Goal: Information Seeking & Learning: Learn about a topic

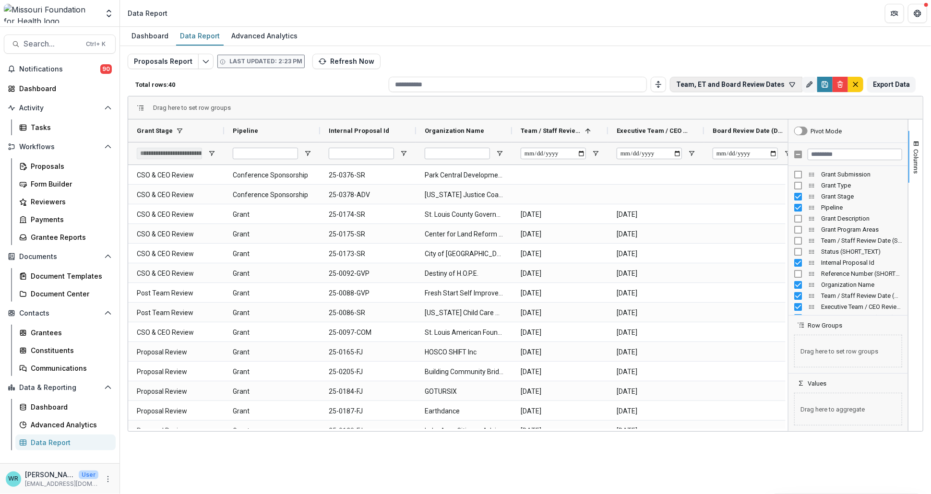
scroll to position [0, 138]
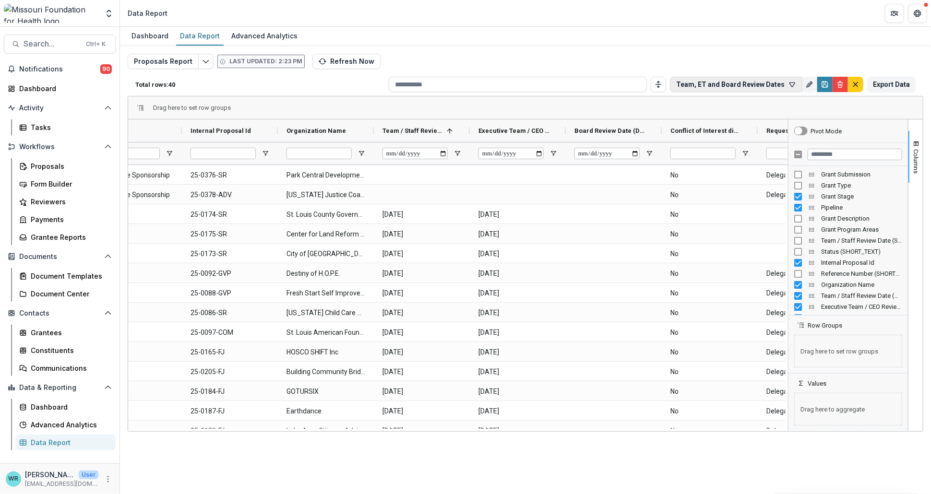
click at [794, 84] on icon "button" at bounding box center [793, 85] width 8 height 8
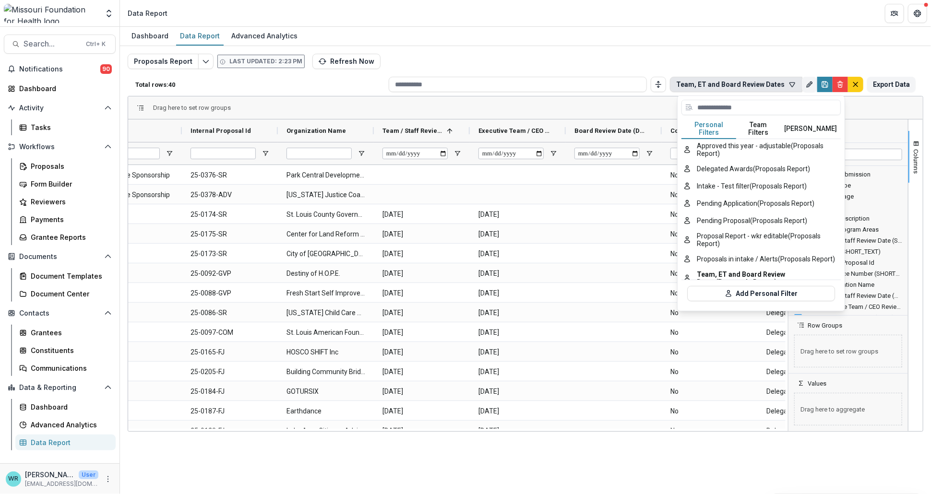
drag, startPoint x: 592, startPoint y: 27, endPoint x: 670, endPoint y: 56, distance: 83.4
click at [591, 27] on div "Dashboard Data Report Advanced Analytics" at bounding box center [525, 36] width 811 height 19
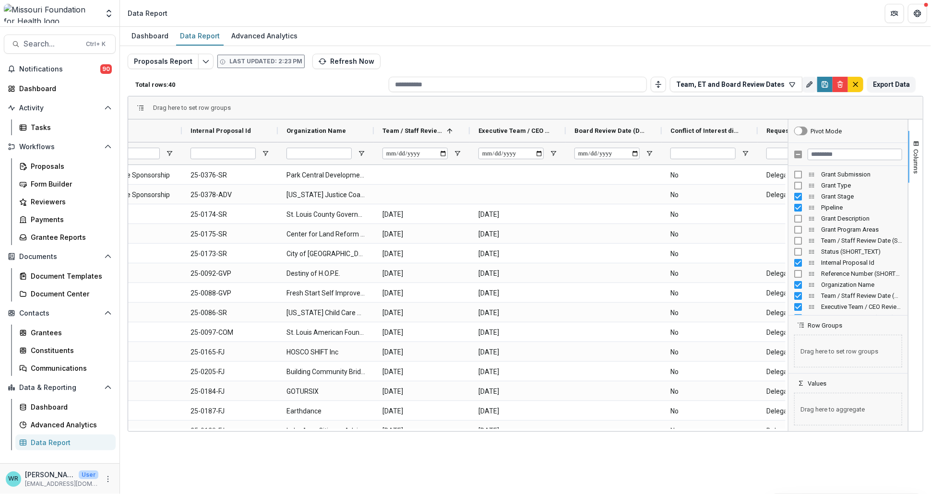
drag, startPoint x: 379, startPoint y: 431, endPoint x: 367, endPoint y: 434, distance: 12.6
click at [367, 434] on div "Dashboard Data Report Advanced Analytics Proposals Report Last updated: 2:23 PM…" at bounding box center [525, 261] width 811 height 468
drag, startPoint x: 362, startPoint y: 431, endPoint x: 309, endPoint y: 426, distance: 53.5
click at [309, 426] on div "Grant Stage Pipeline Internal Proposal Id 1 No No" at bounding box center [458, 276] width 660 height 312
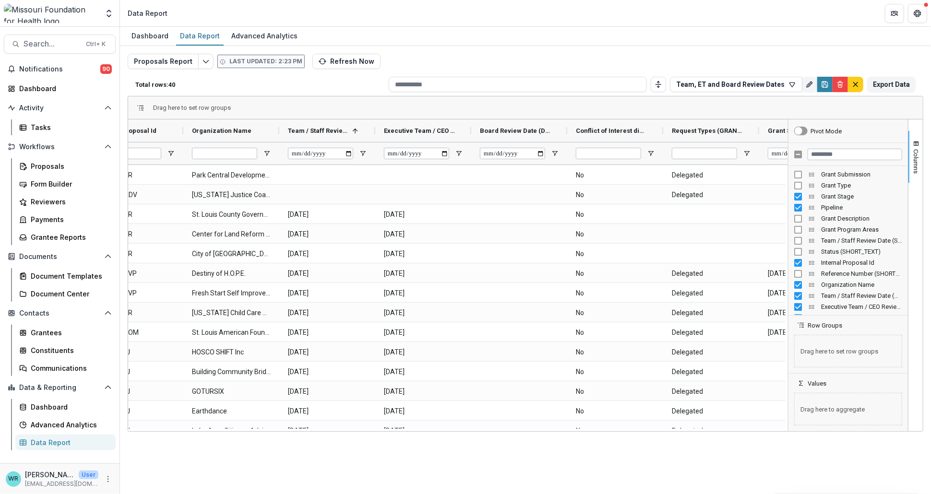
scroll to position [0, 438]
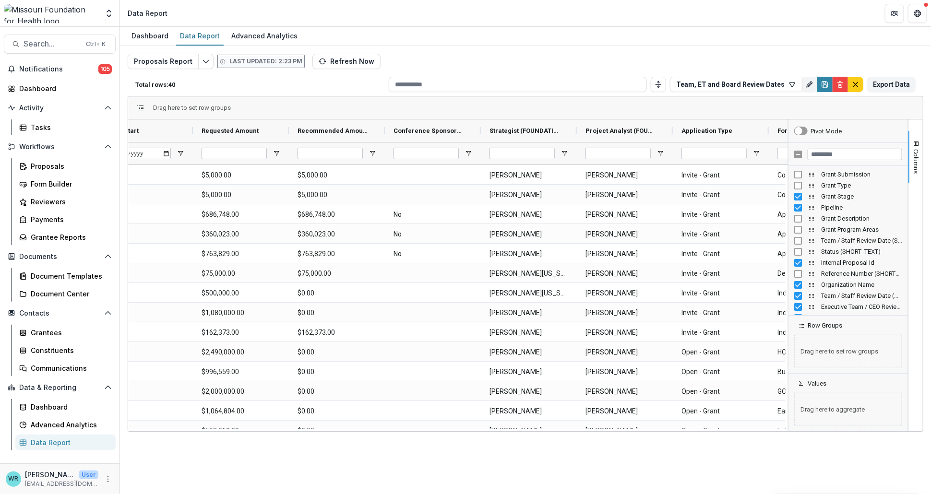
scroll to position [0, 879]
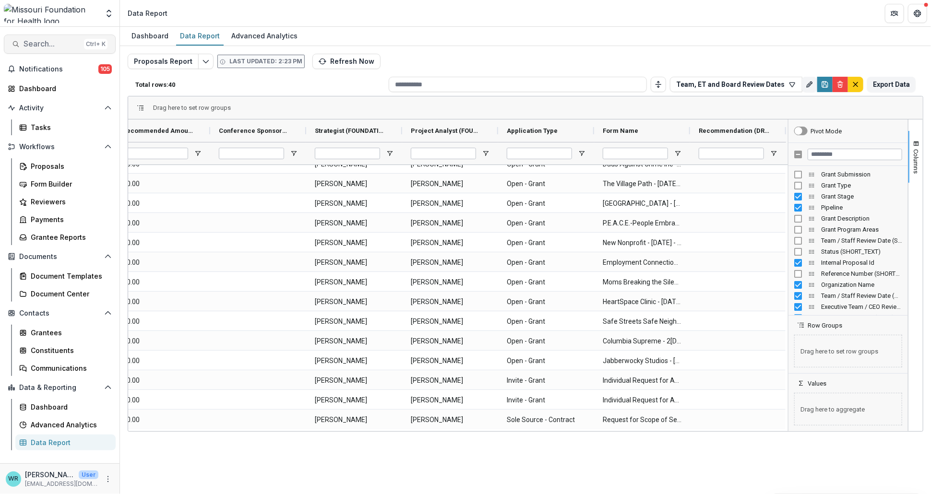
click at [53, 50] on button "Search... Ctrl + K" at bounding box center [60, 44] width 112 height 19
type input "*****"
click at [88, 494] on button "toggle filters" at bounding box center [85, 500] width 8 height 12
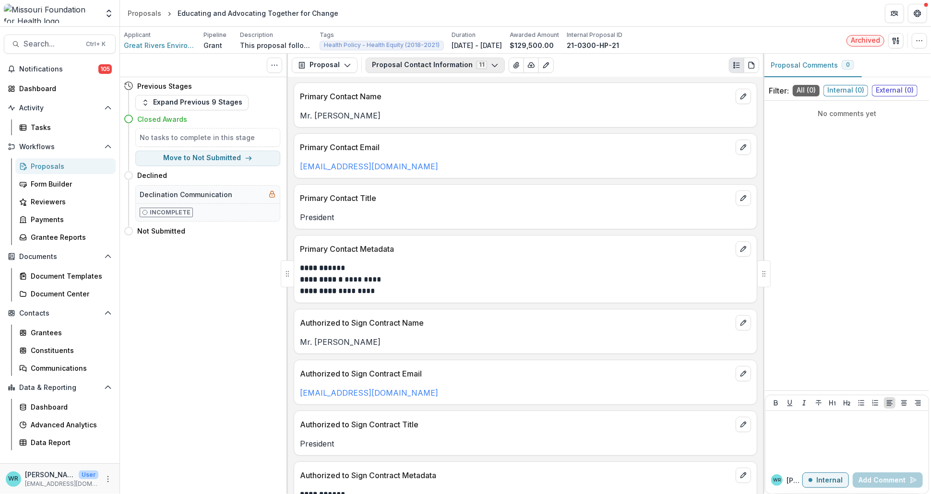
click at [491, 63] on icon "button" at bounding box center [495, 65] width 8 height 8
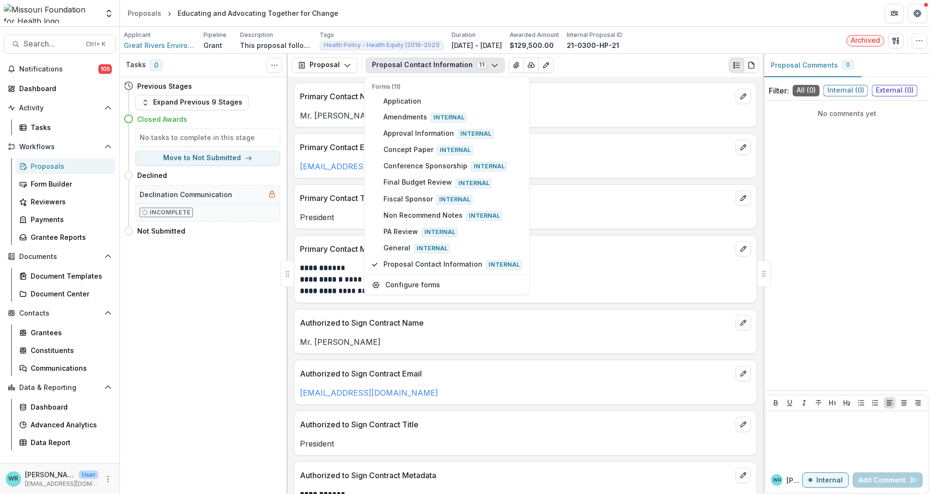
click at [683, 131] on div "**********" at bounding box center [525, 286] width 475 height 418
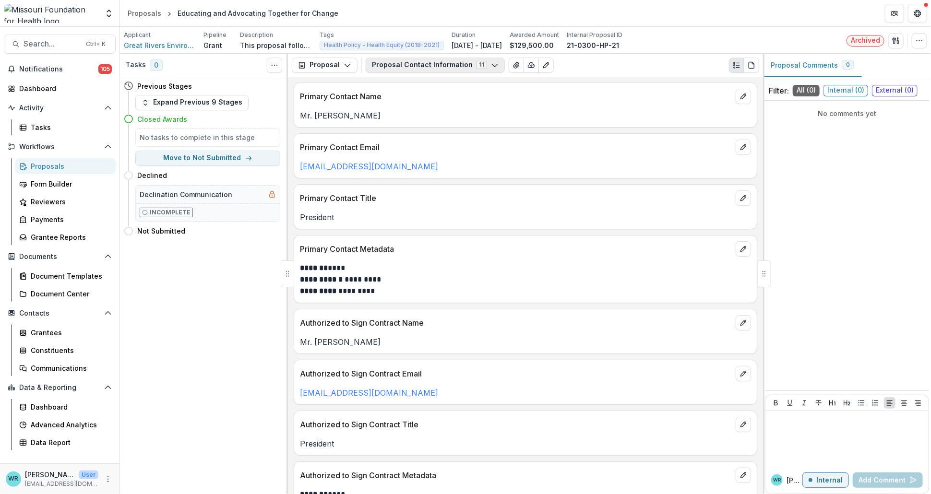
click at [444, 63] on button "Proposal Contact Information 11" at bounding box center [435, 65] width 139 height 15
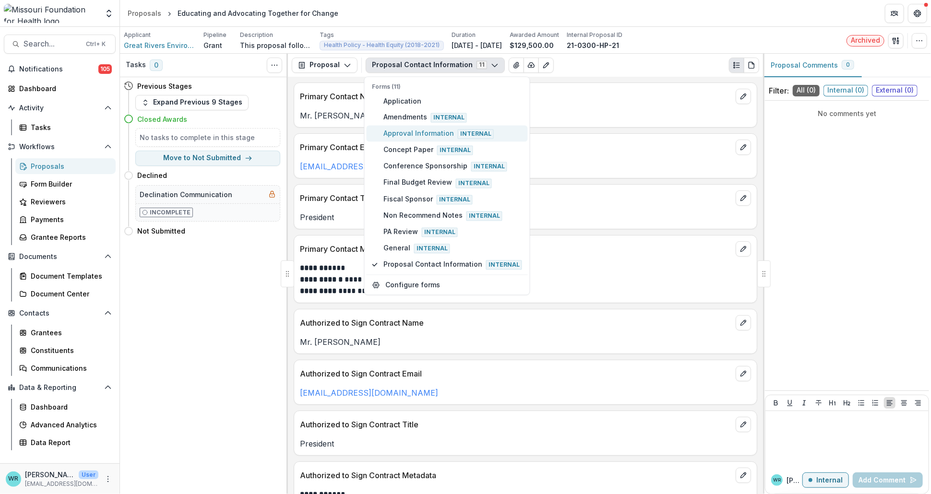
click at [414, 131] on span "Approval Information Internal" at bounding box center [453, 133] width 139 height 11
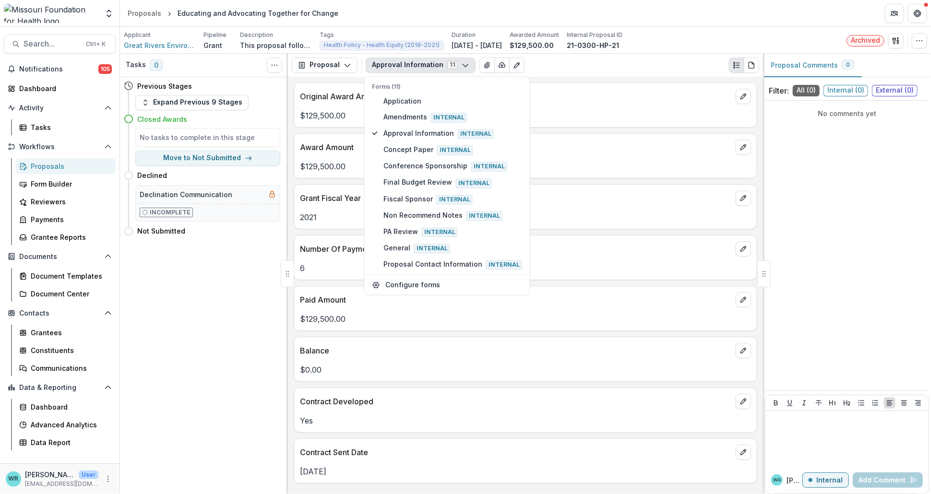
click at [583, 150] on p "Award Amount" at bounding box center [516, 148] width 432 height 12
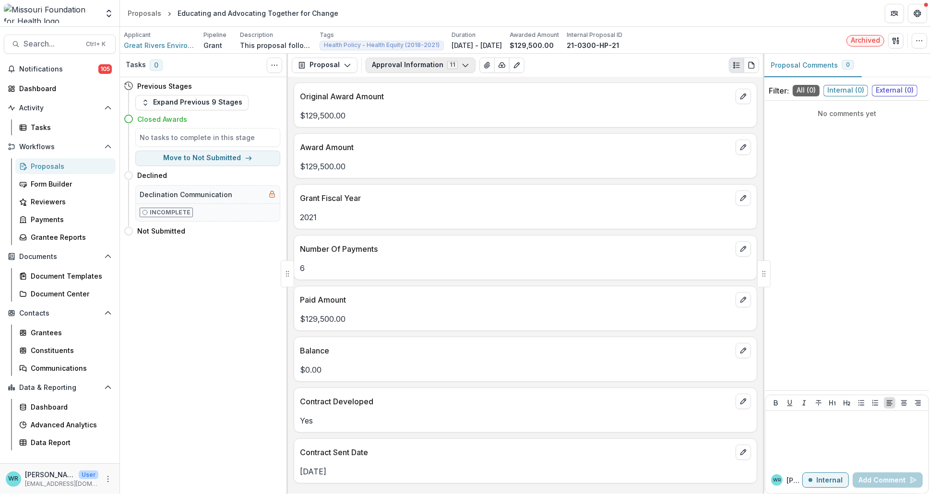
click at [462, 67] on icon "button" at bounding box center [466, 65] width 8 height 8
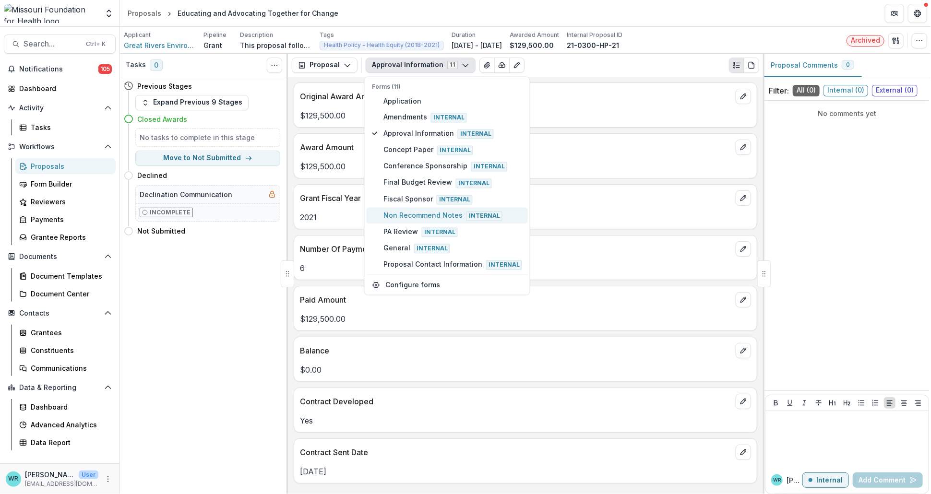
click at [431, 214] on span "Non Recommend Notes Internal" at bounding box center [453, 215] width 139 height 11
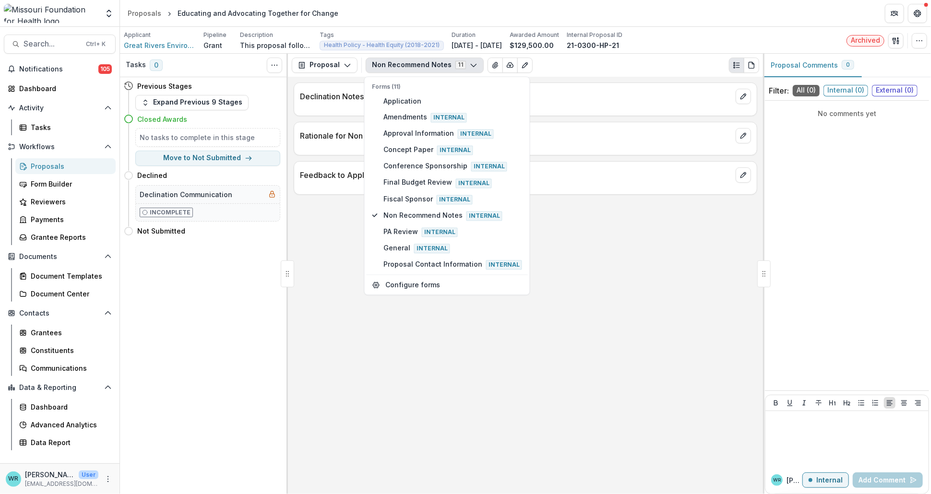
click at [654, 279] on div "Declination Notes Rationale for Non Recommend Feedback to Applicant - Declinati…" at bounding box center [525, 286] width 475 height 418
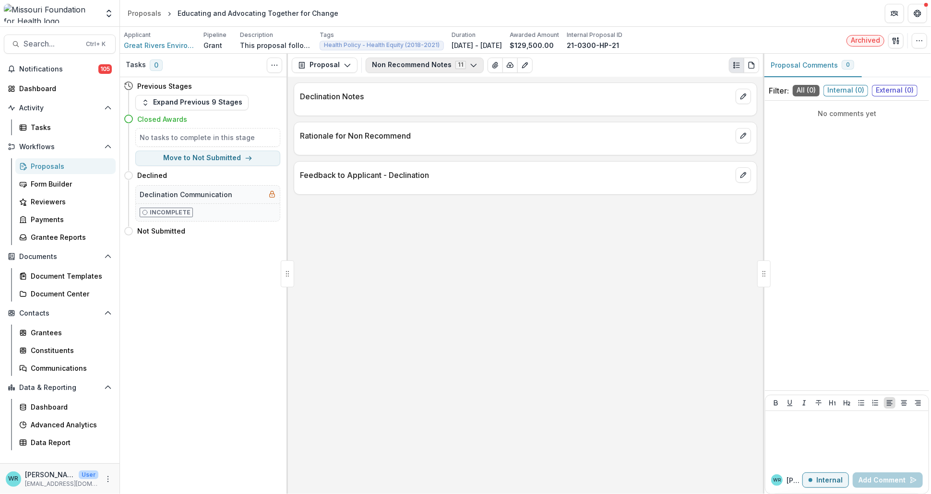
click at [470, 69] on button "Non Recommend Notes 11" at bounding box center [425, 65] width 118 height 15
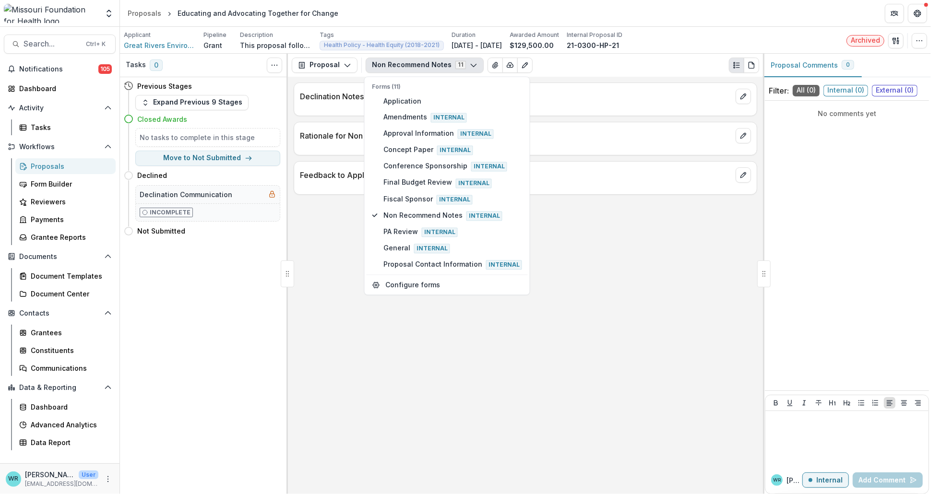
click at [708, 309] on div "Declination Notes Rationale for Non Recommend Feedback to Applicant - Declinati…" at bounding box center [525, 286] width 475 height 418
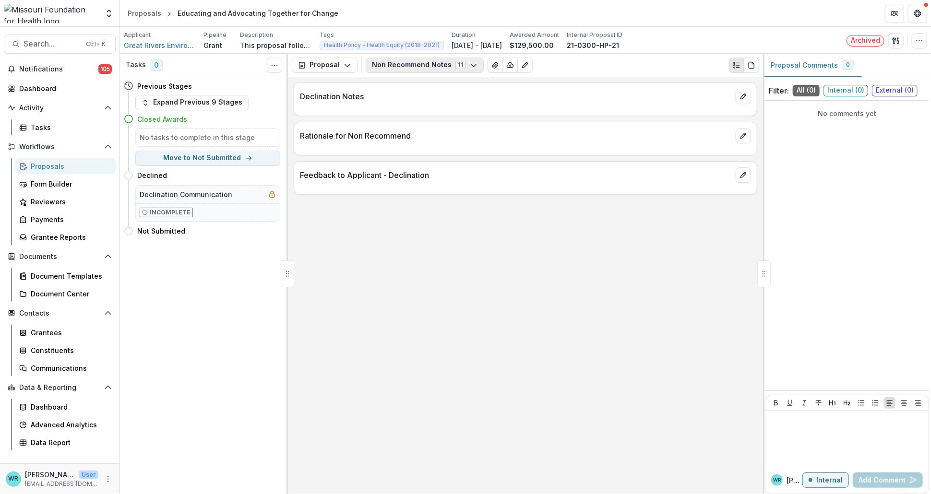
click at [470, 66] on icon "button" at bounding box center [474, 65] width 8 height 8
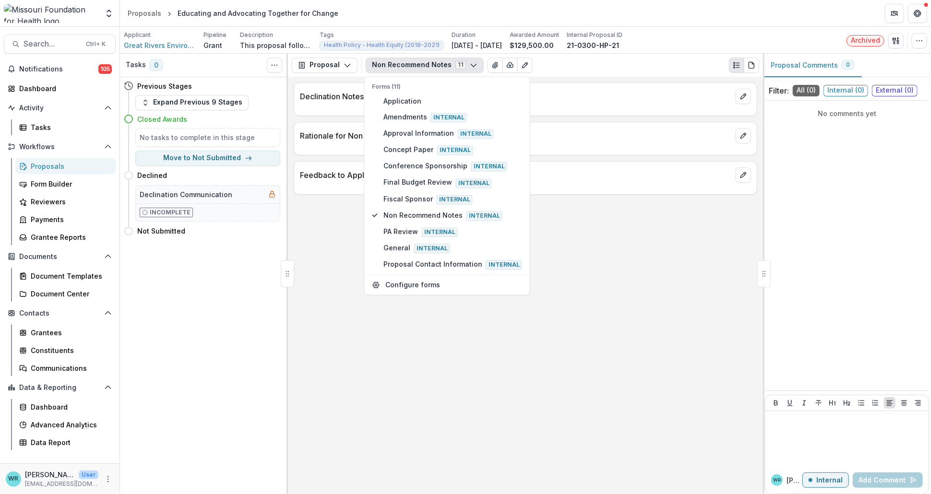
click at [658, 458] on div "Declination Notes Rationale for Non Recommend Feedback to Applicant - Declinati…" at bounding box center [525, 286] width 475 height 418
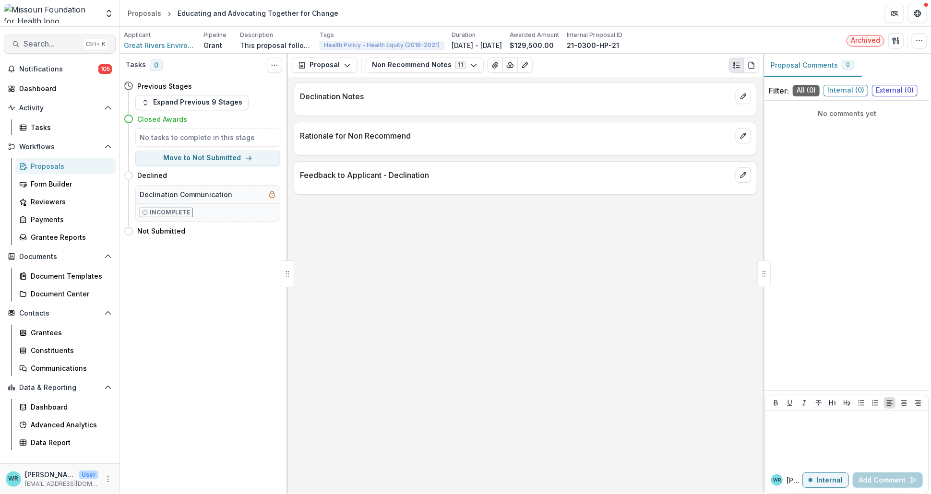
click at [62, 47] on span "Search..." at bounding box center [52, 43] width 57 height 9
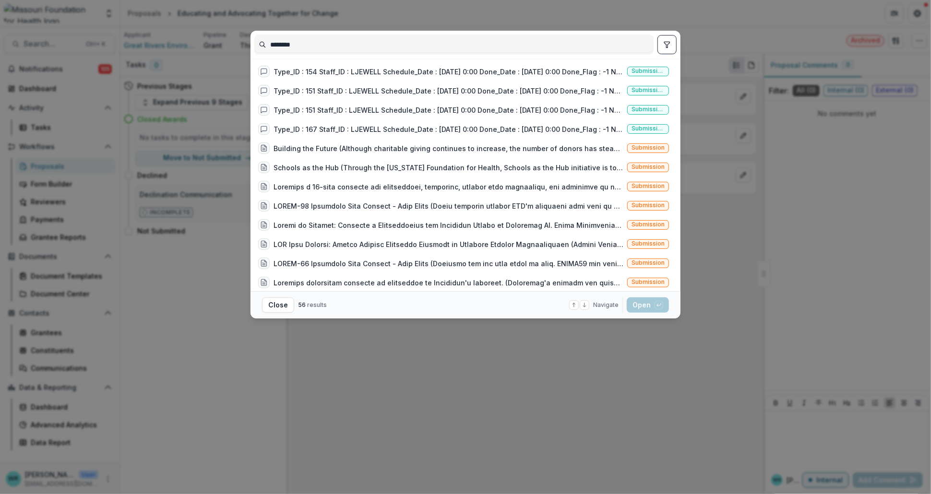
scroll to position [850, 0]
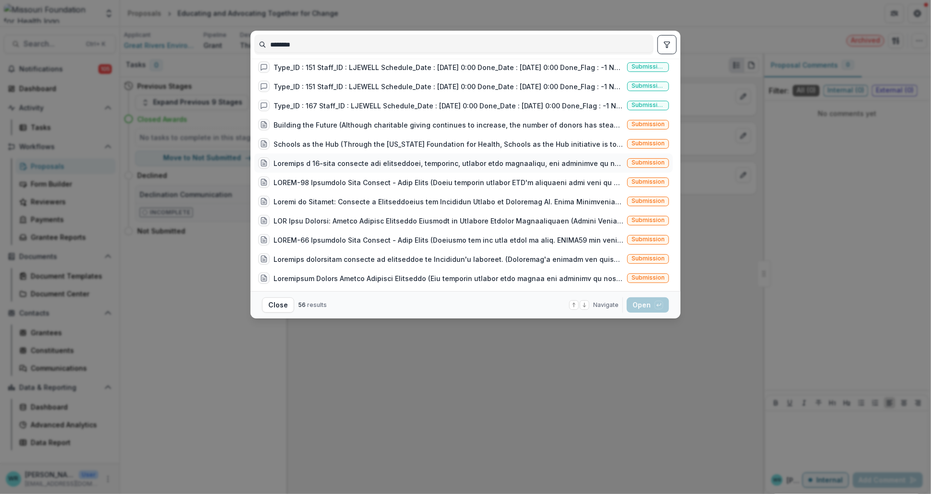
type input "********"
click at [641, 156] on div "Submission" at bounding box center [463, 163] width 419 height 19
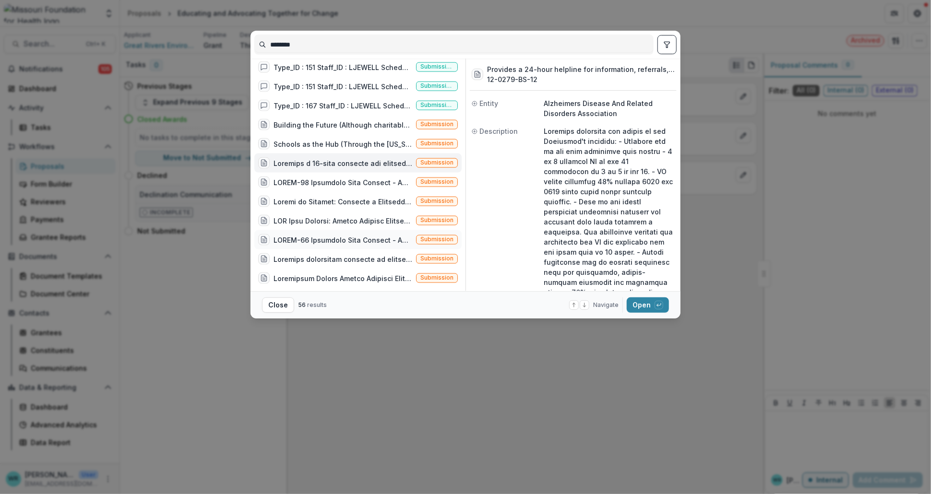
click at [319, 242] on div at bounding box center [343, 240] width 139 height 10
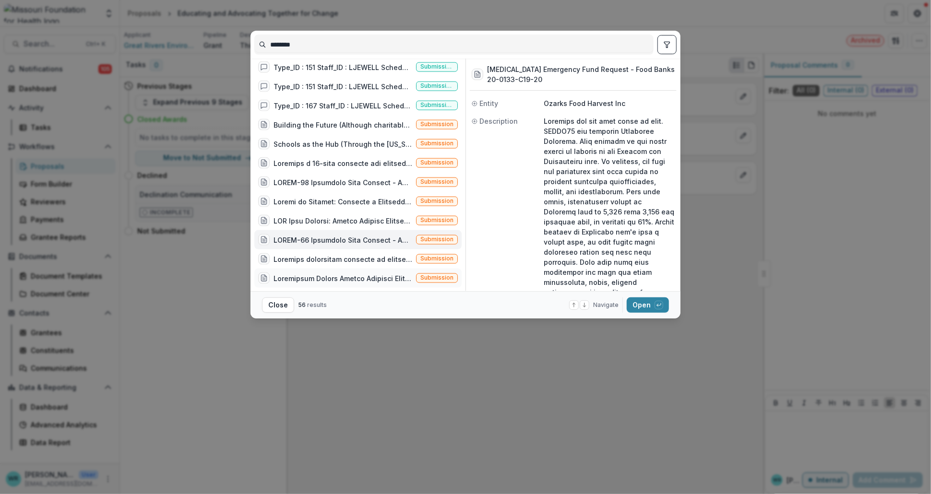
click at [326, 277] on div at bounding box center [343, 279] width 139 height 10
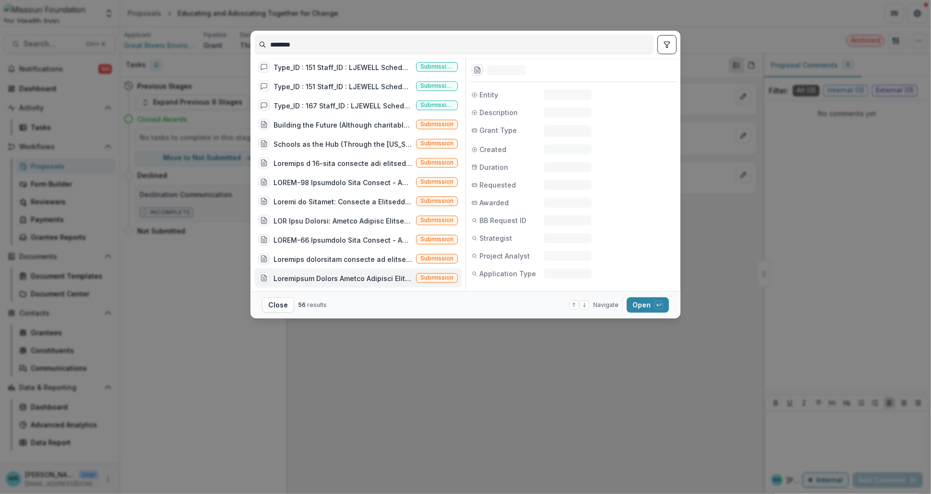
scroll to position [842, 0]
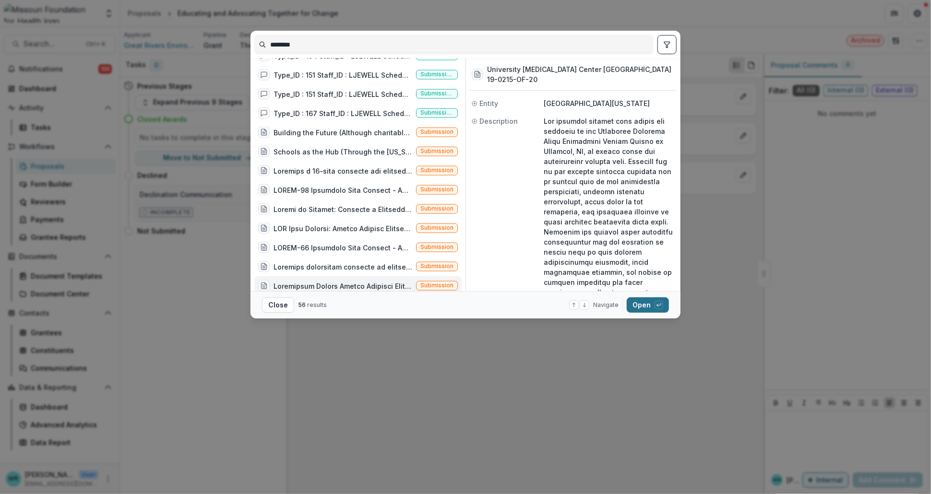
click at [646, 306] on button "Open with enter key" at bounding box center [648, 305] width 42 height 15
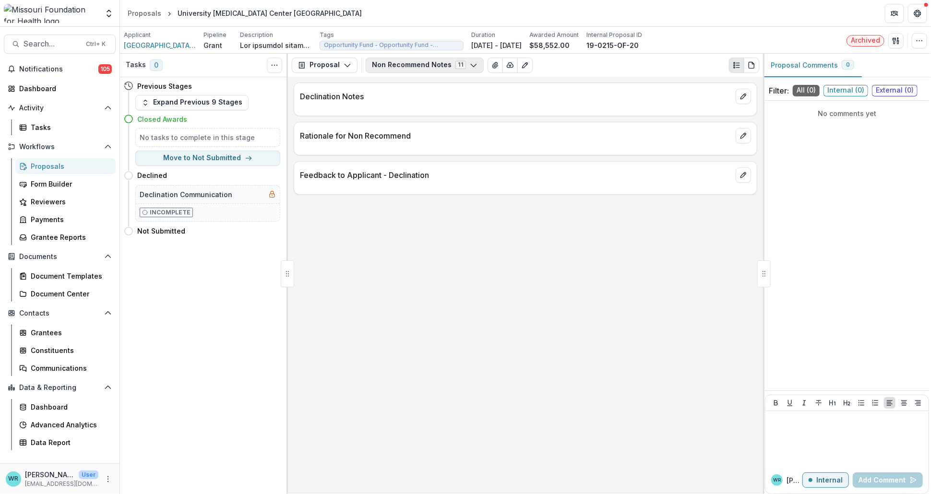
click at [470, 68] on icon "button" at bounding box center [474, 65] width 8 height 8
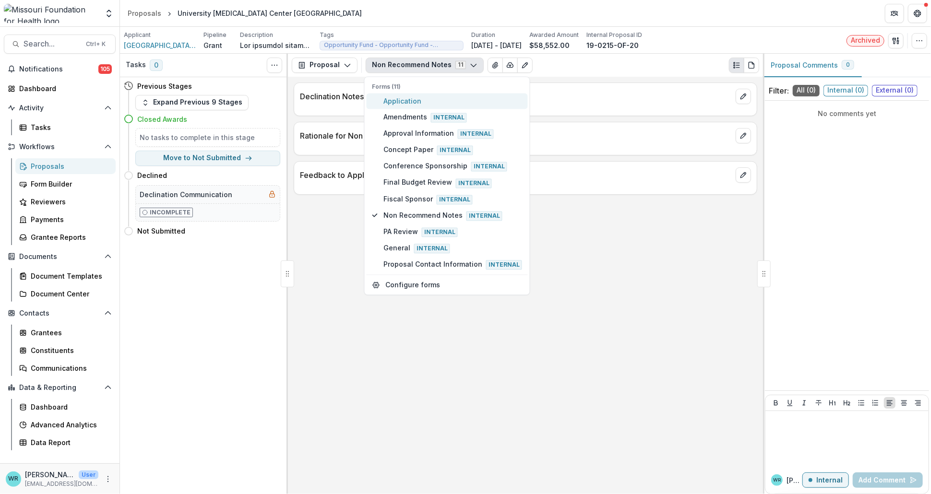
click at [402, 99] on span "Application" at bounding box center [453, 101] width 139 height 10
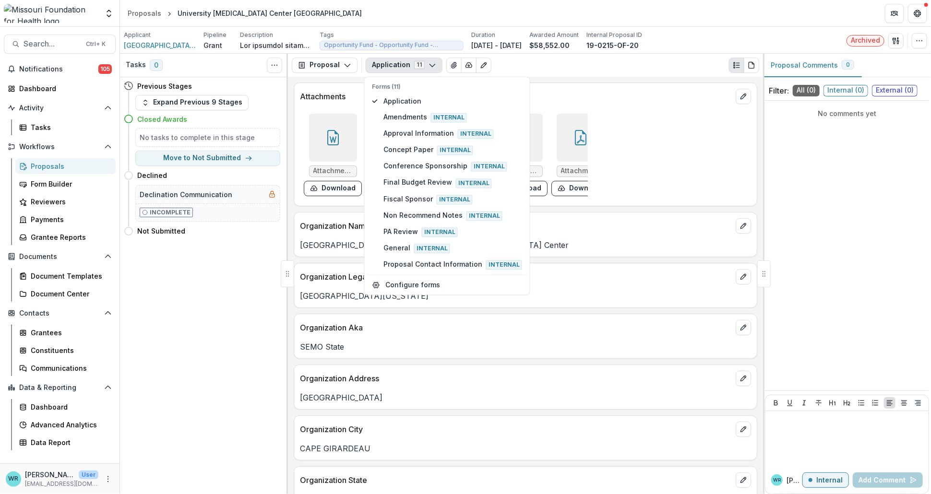
click at [429, 67] on icon "button" at bounding box center [433, 65] width 8 height 8
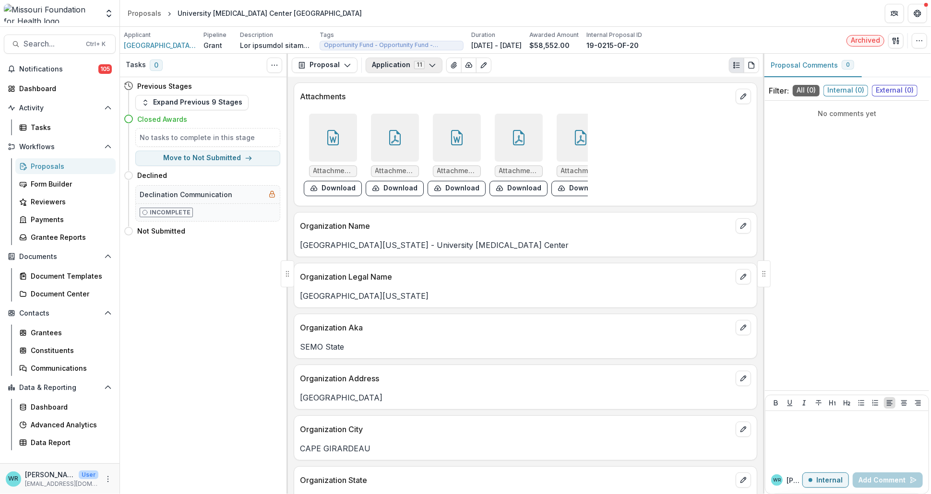
click at [430, 65] on polyline "button" at bounding box center [432, 65] width 5 height 3
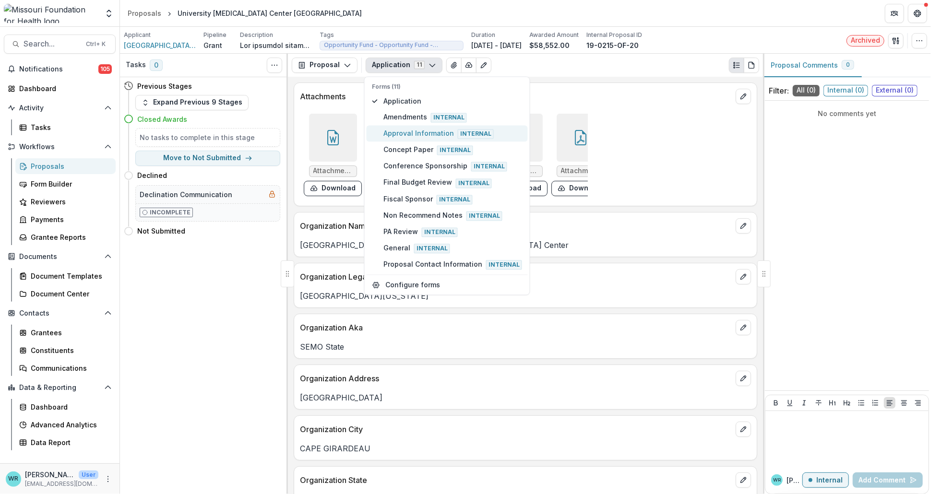
click at [384, 135] on span "Approval Information Internal" at bounding box center [453, 133] width 139 height 11
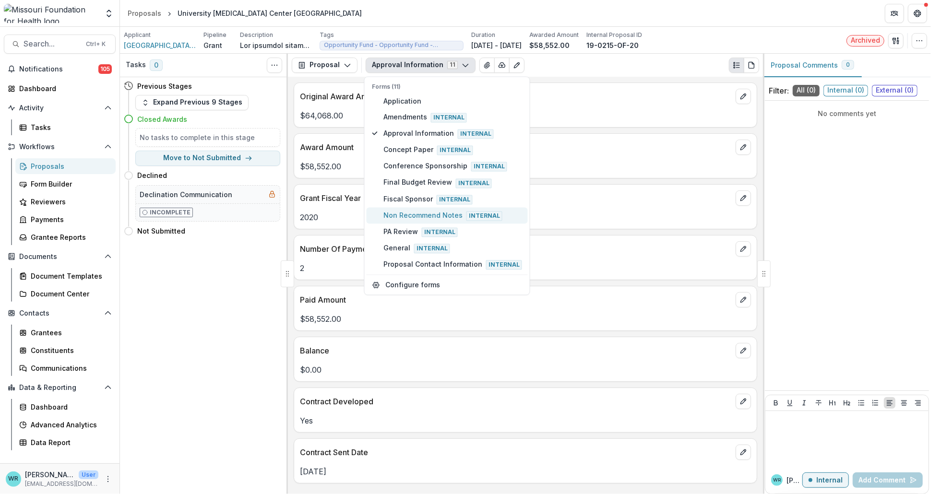
click at [471, 217] on span "Internal" at bounding box center [485, 216] width 36 height 10
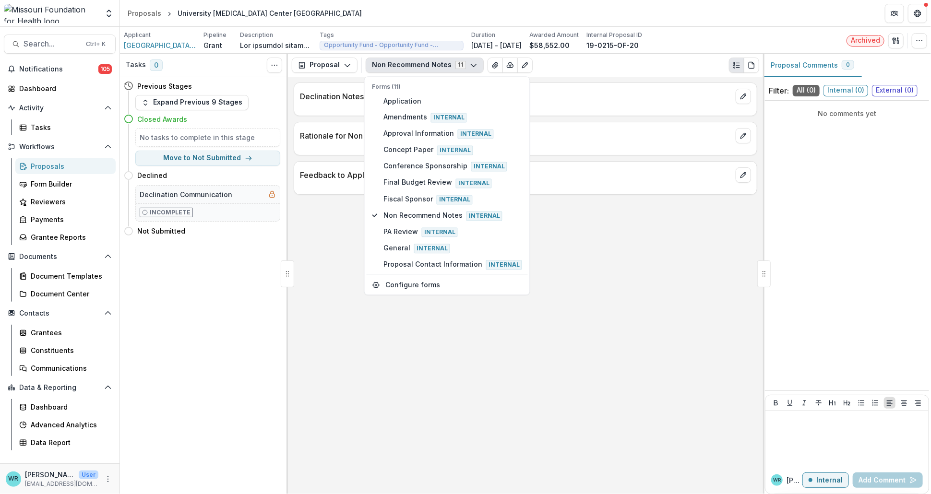
click at [470, 67] on icon "button" at bounding box center [474, 65] width 8 height 8
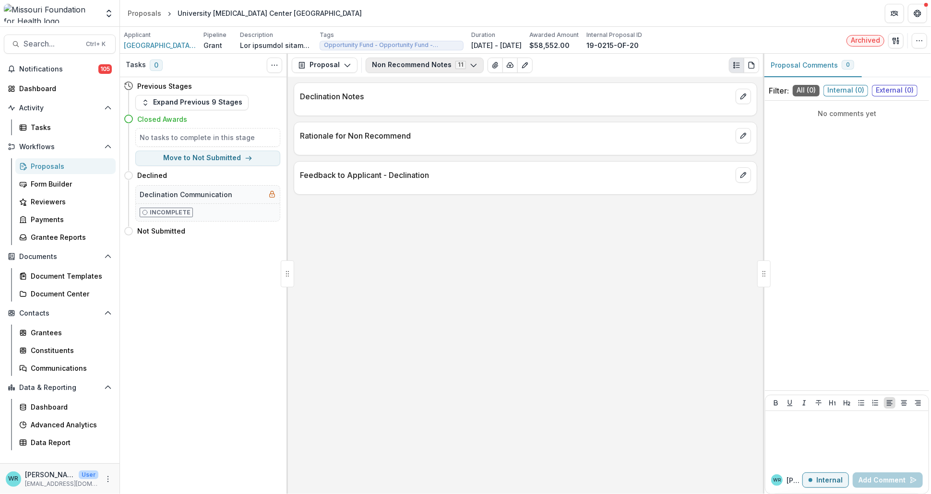
click at [470, 67] on icon "button" at bounding box center [474, 65] width 8 height 8
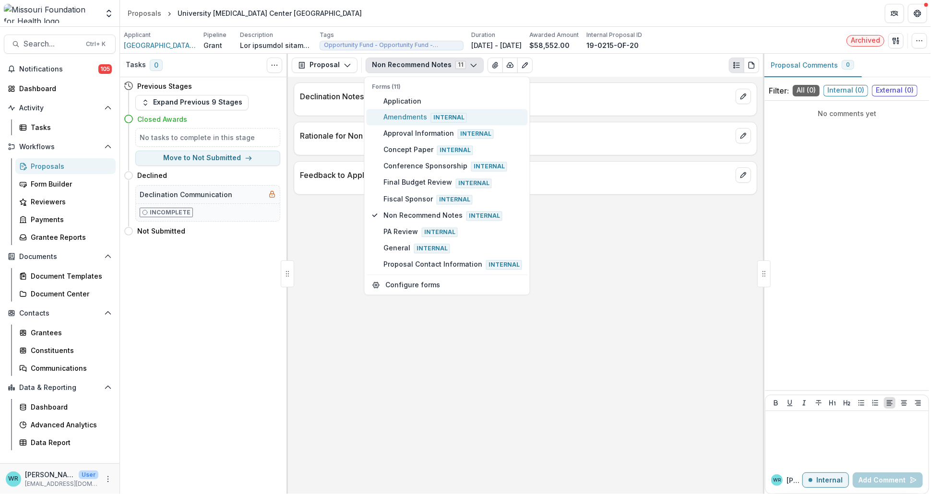
click at [426, 121] on span "Amendments Internal" at bounding box center [453, 117] width 139 height 11
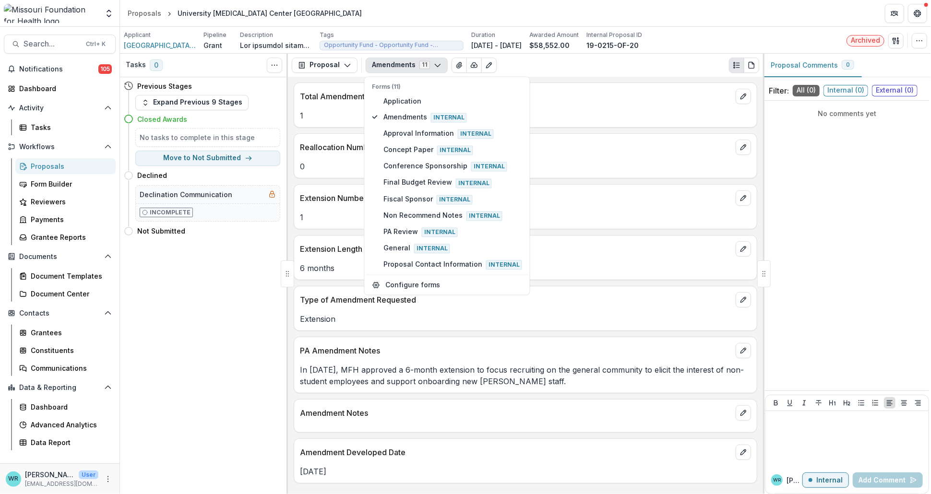
click at [438, 66] on icon "button" at bounding box center [438, 65] width 8 height 8
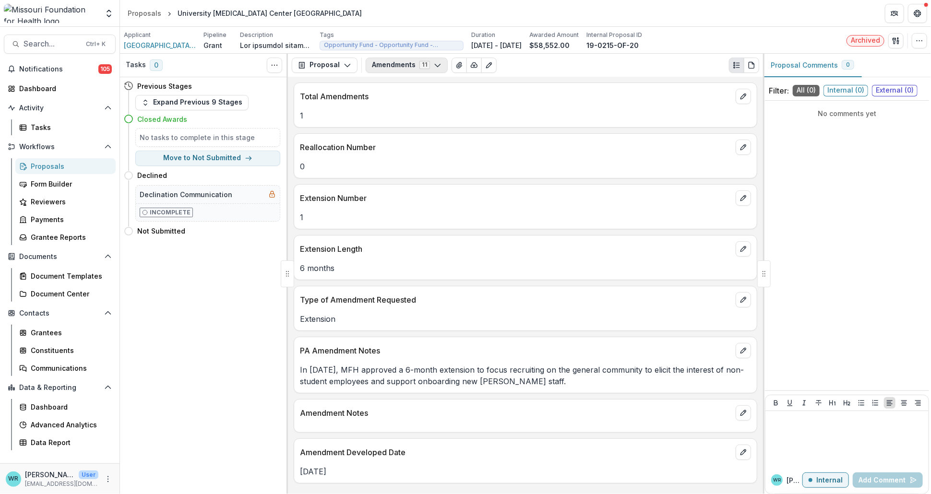
click at [430, 68] on button "Amendments 11" at bounding box center [407, 65] width 82 height 15
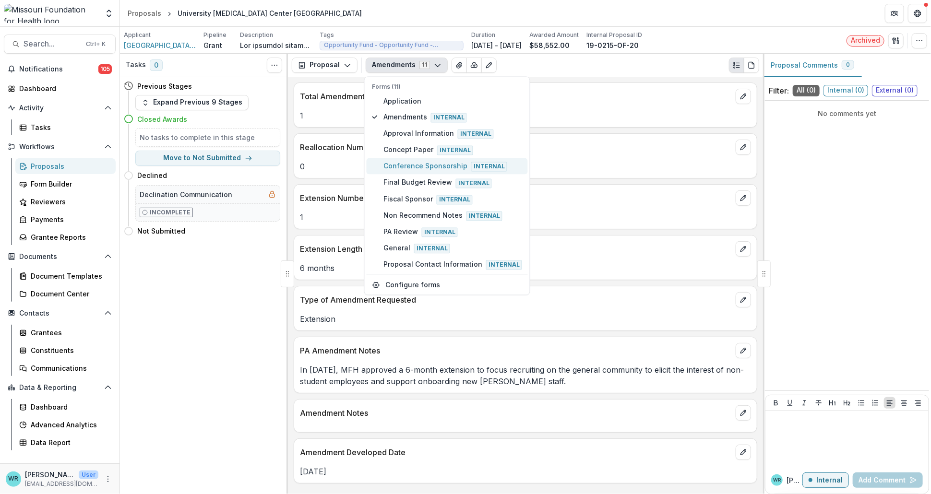
click at [401, 162] on span "Conference Sponsorship Internal" at bounding box center [453, 166] width 139 height 11
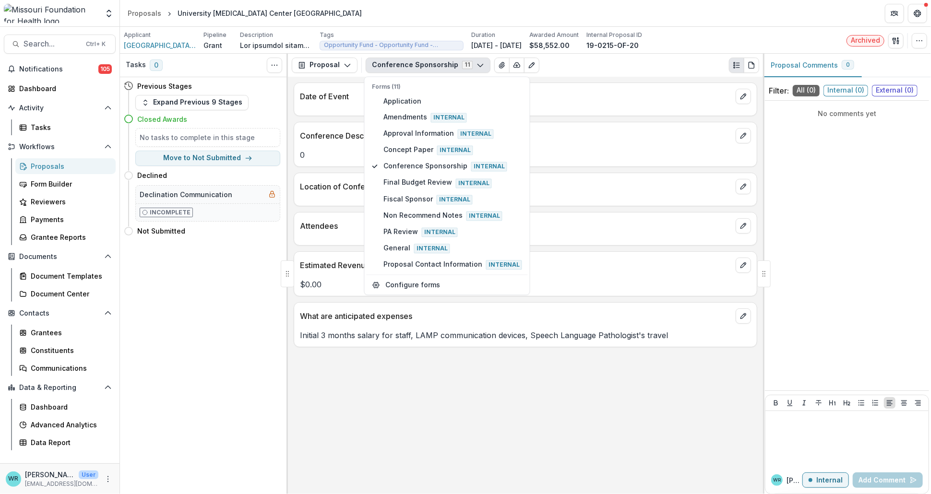
click at [446, 62] on button "Conference Sponsorship 11" at bounding box center [428, 65] width 125 height 15
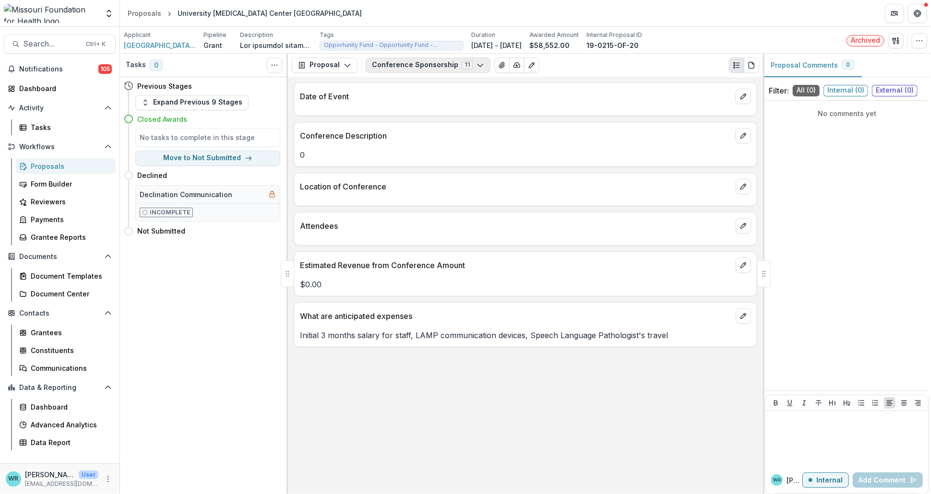
click at [477, 65] on icon "button" at bounding box center [481, 65] width 8 height 8
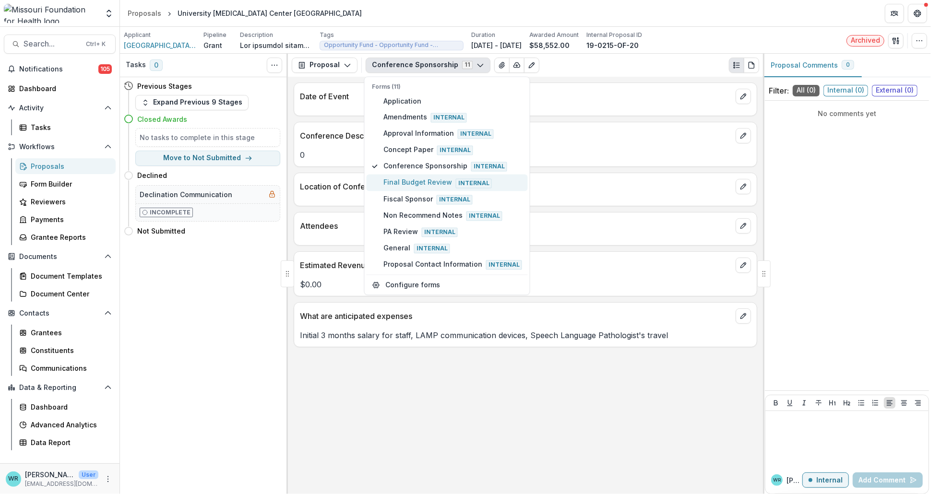
click at [413, 178] on span "Final Budget Review Internal" at bounding box center [453, 183] width 139 height 11
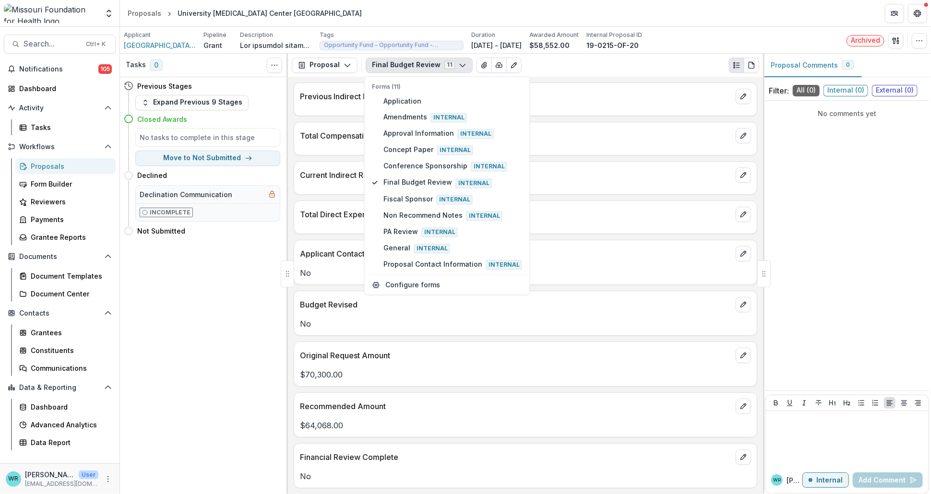
click at [459, 66] on icon "button" at bounding box center [463, 65] width 8 height 8
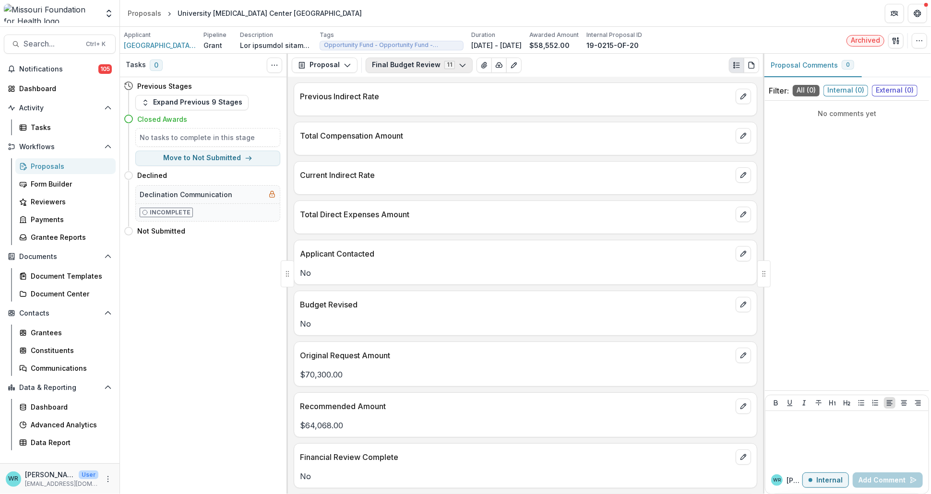
click at [459, 66] on icon "button" at bounding box center [463, 65] width 8 height 8
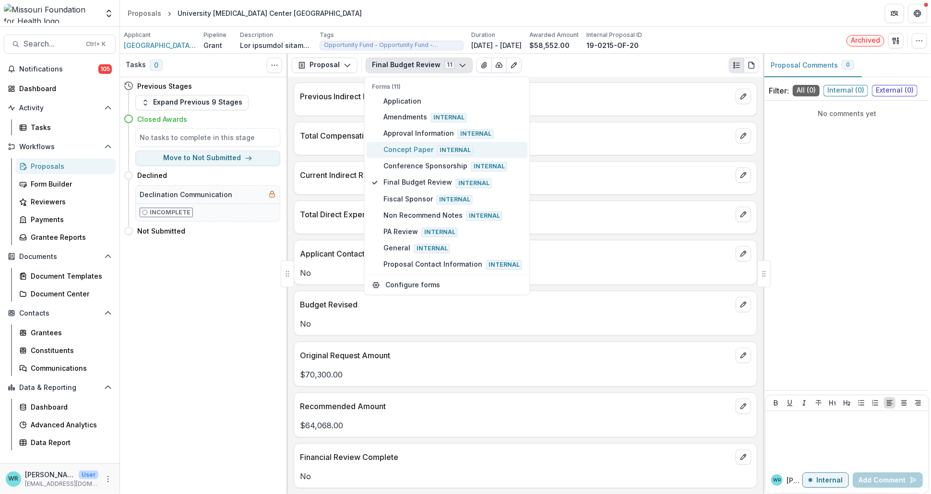
click at [411, 144] on span "Concept Paper Internal" at bounding box center [453, 149] width 139 height 11
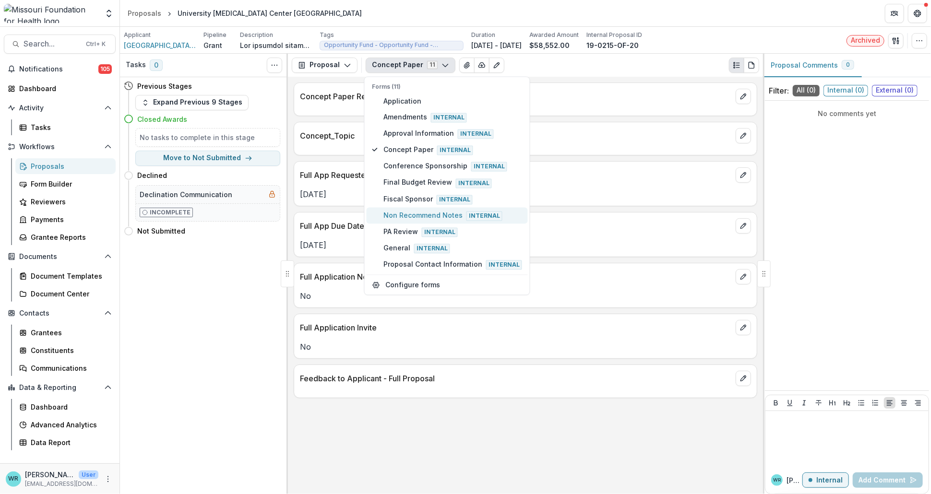
click at [411, 210] on span "Non Recommend Notes Internal" at bounding box center [453, 215] width 139 height 11
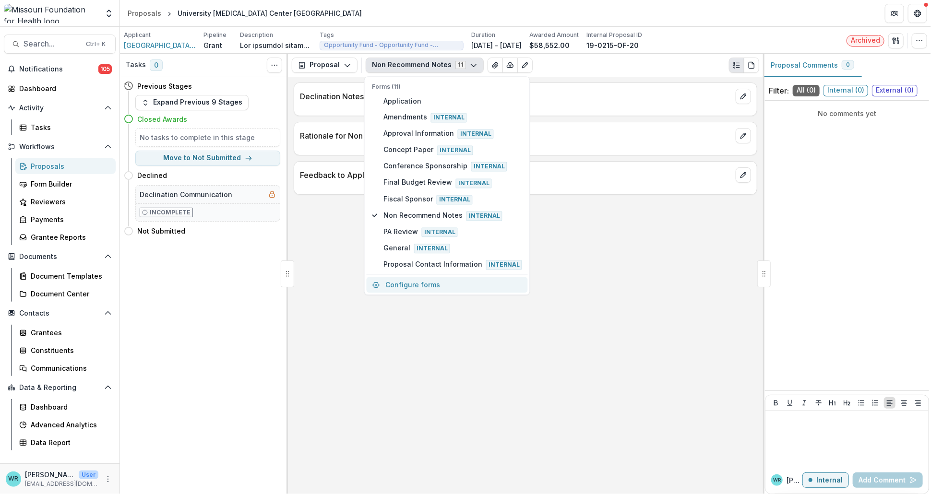
click at [413, 279] on button "Configure forms" at bounding box center [447, 285] width 161 height 16
select select "****"
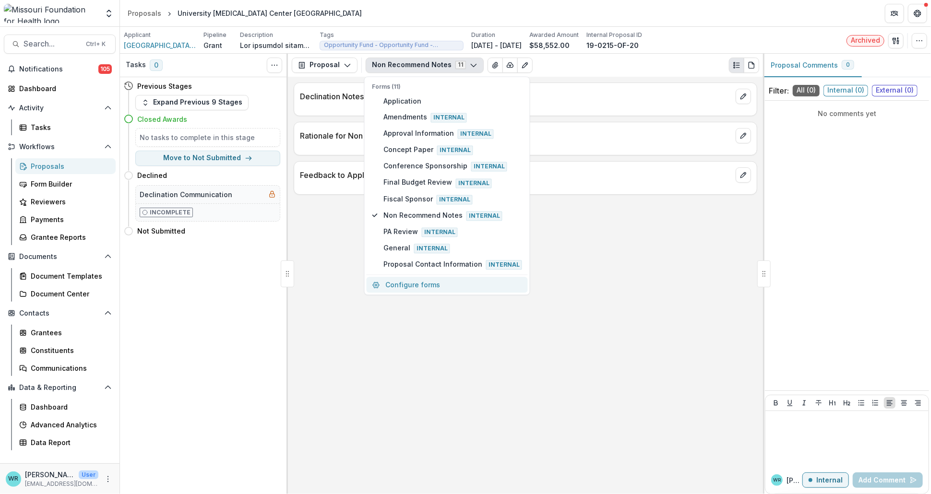
select select "****"
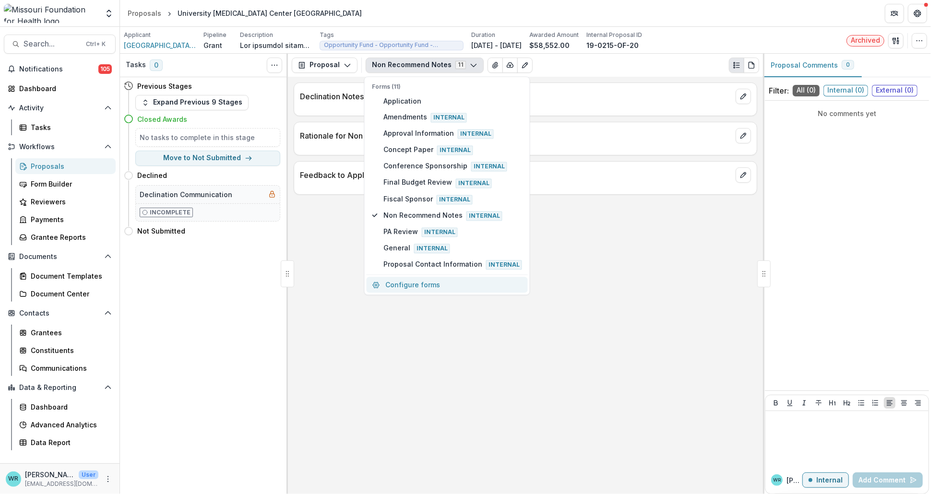
select select "****"
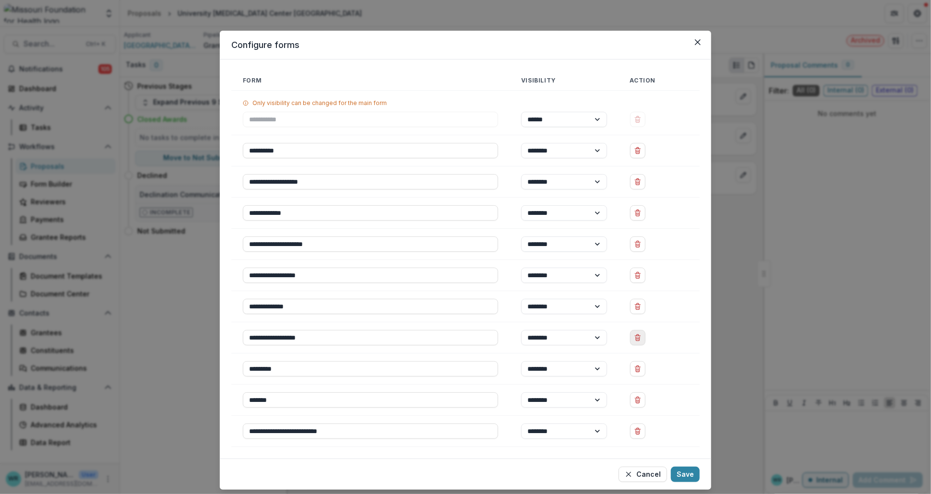
click at [638, 341] on icon "Delete Non Recommend Notes" at bounding box center [638, 339] width 4 height 4
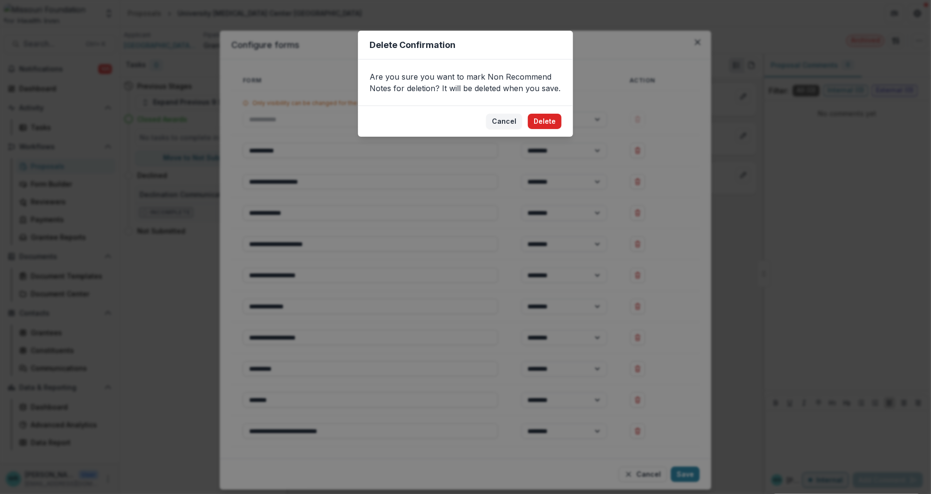
click at [547, 122] on button "Delete" at bounding box center [545, 121] width 34 height 15
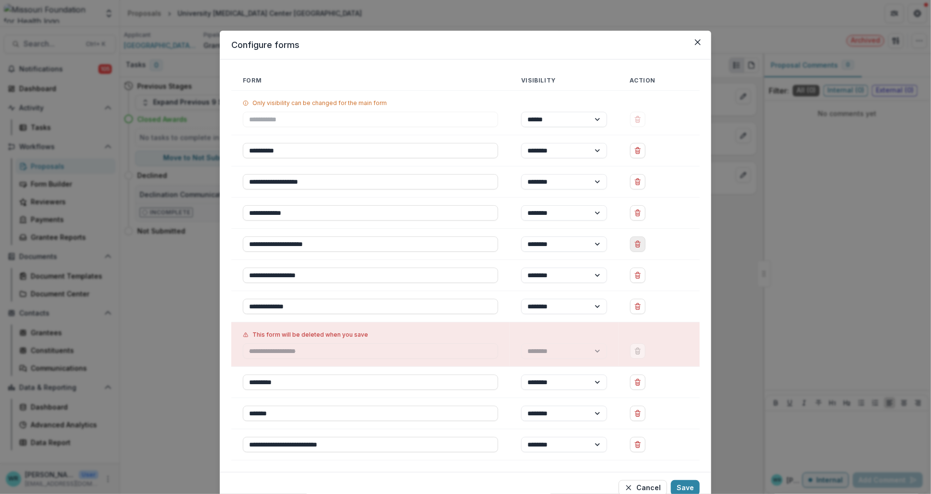
click at [638, 245] on icon "Delete Conference Sponsorship" at bounding box center [638, 244] width 8 height 8
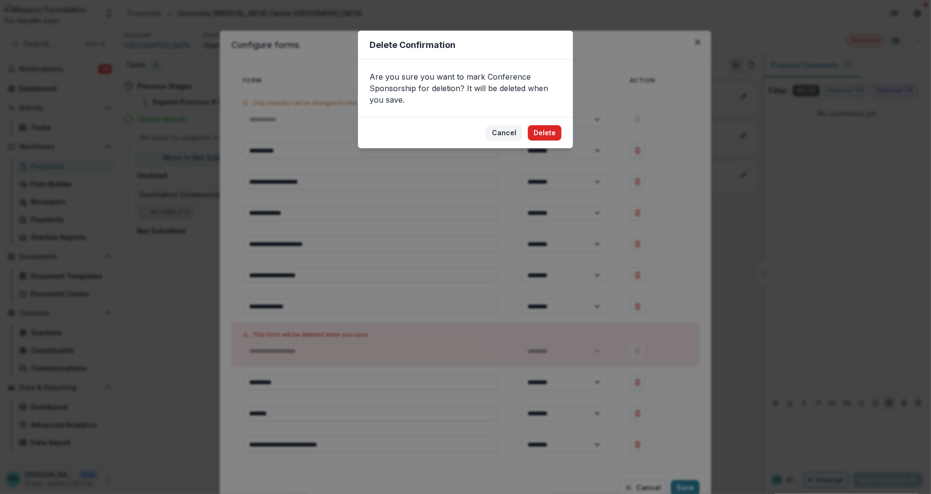
click at [549, 133] on button "Delete" at bounding box center [545, 132] width 34 height 15
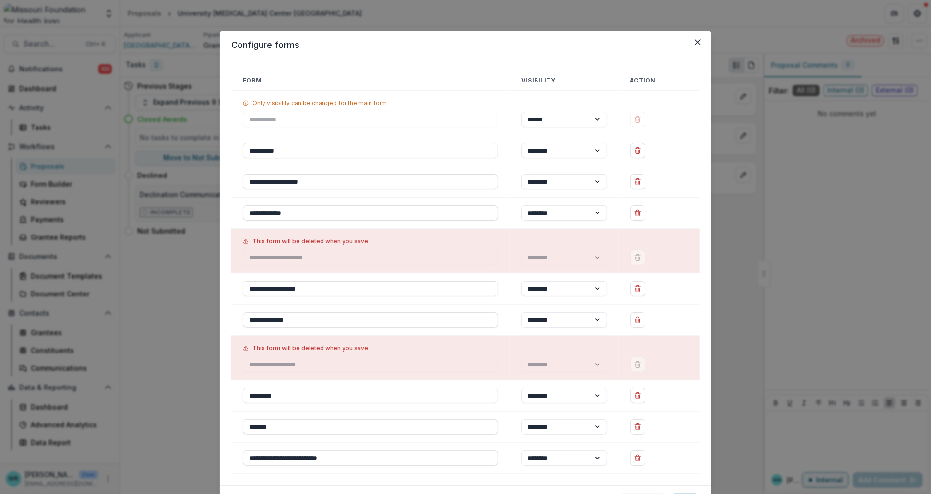
scroll to position [53, 0]
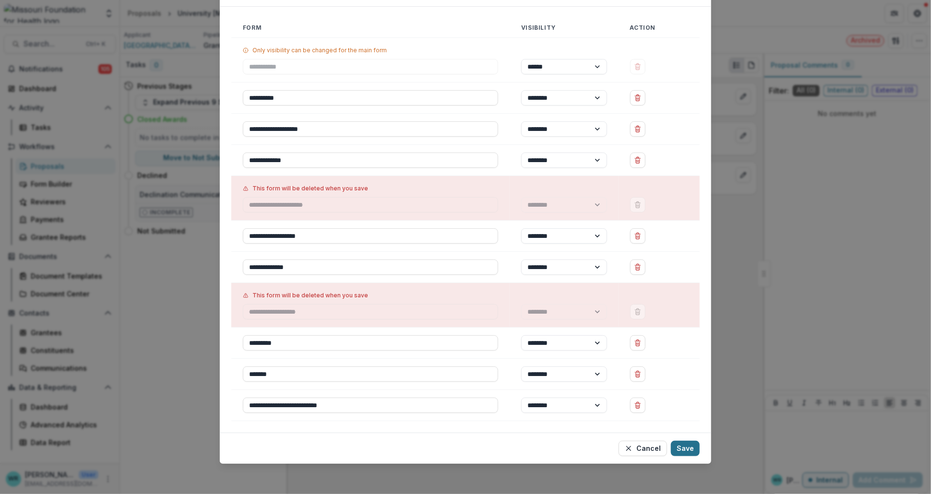
click at [685, 452] on button "Save" at bounding box center [685, 448] width 29 height 15
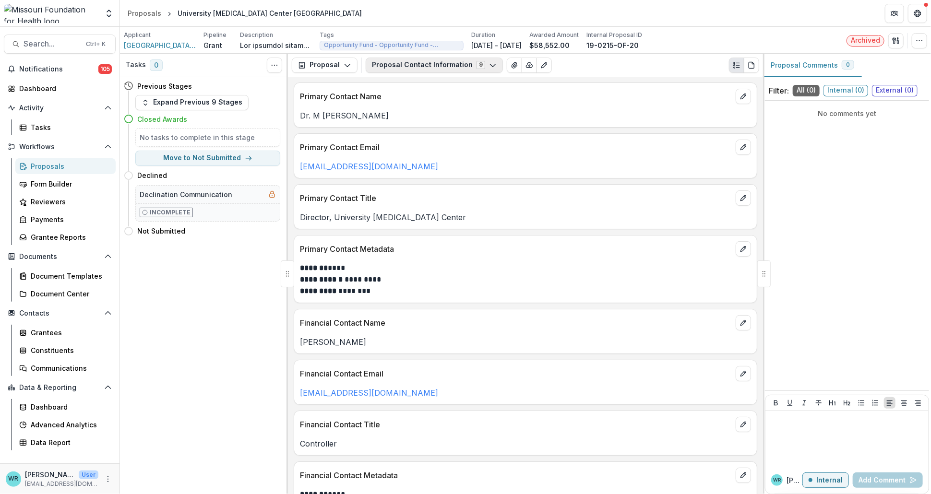
click at [446, 63] on button "Proposal Contact Information 9" at bounding box center [434, 65] width 137 height 15
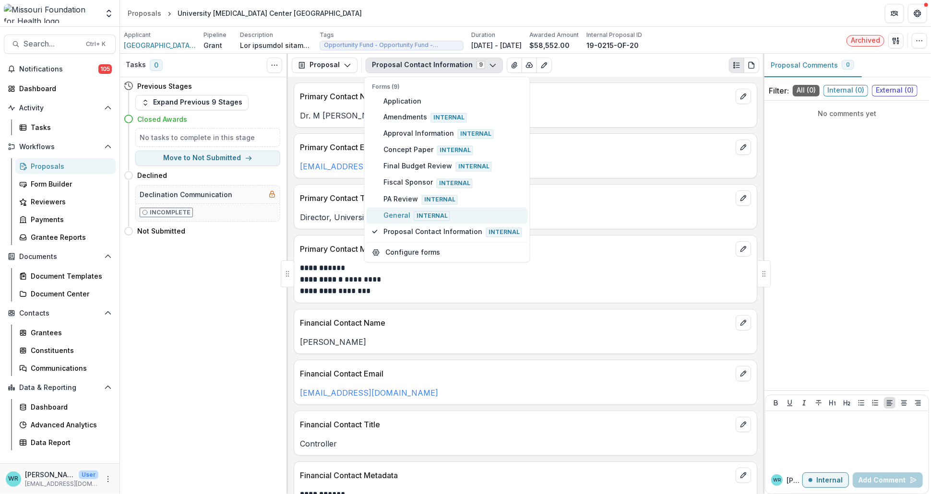
click at [403, 216] on span "General Internal" at bounding box center [453, 215] width 139 height 11
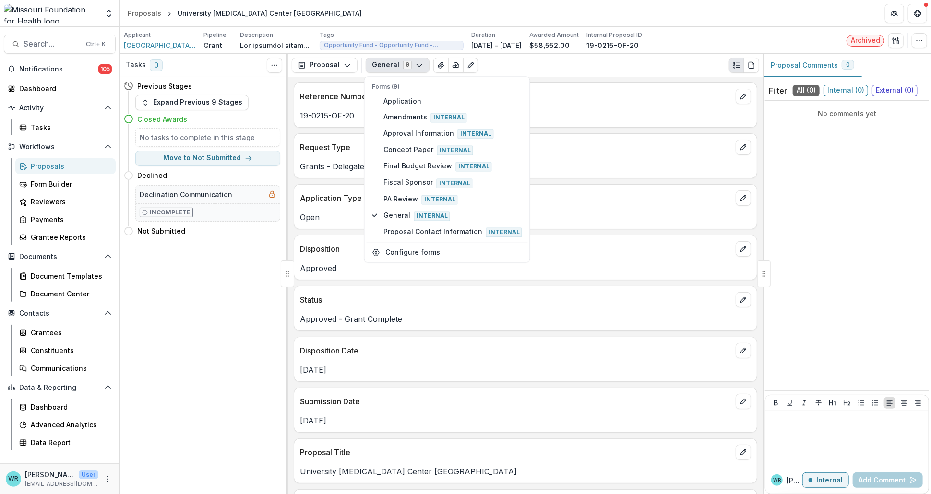
click at [655, 17] on header "Proposals University Autism Center Sikeston Extension" at bounding box center [525, 13] width 811 height 26
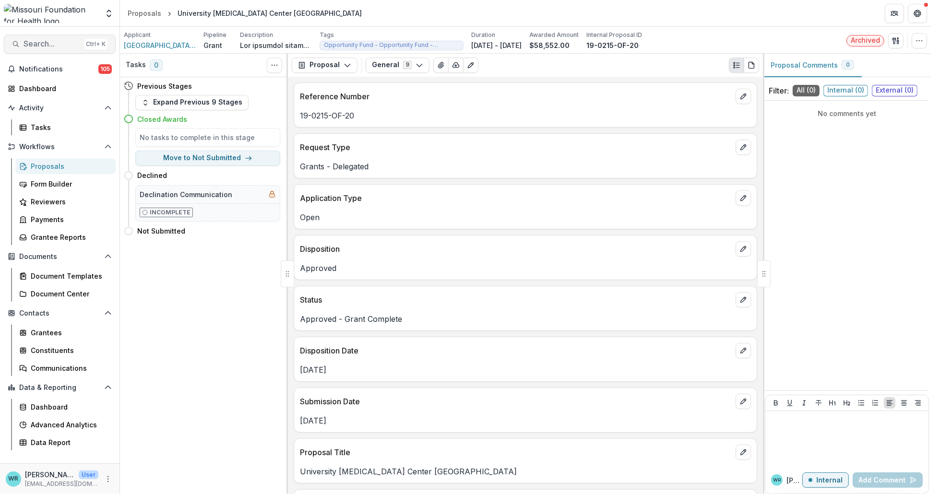
click at [35, 44] on span "Search..." at bounding box center [52, 43] width 57 height 9
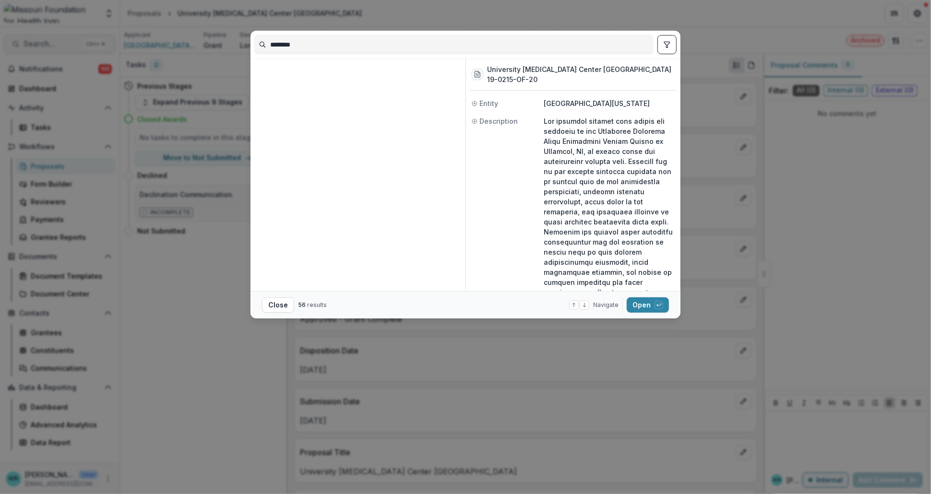
scroll to position [842, 0]
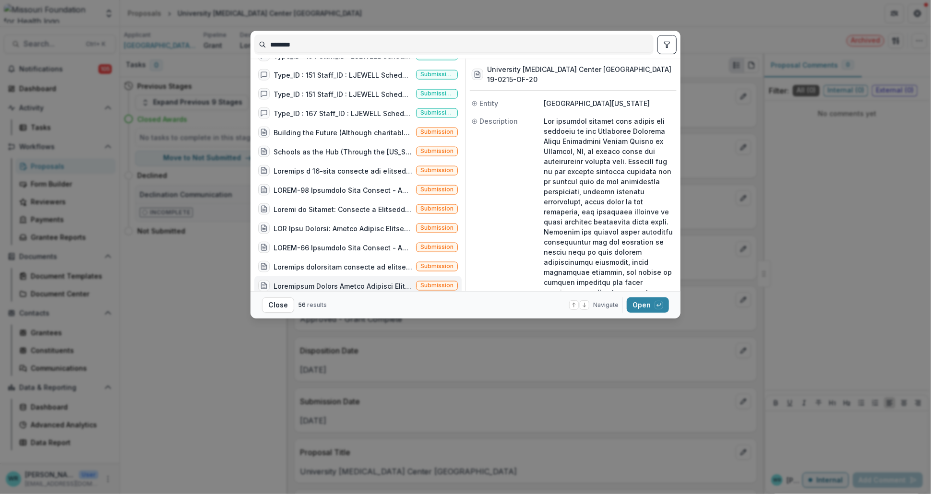
drag, startPoint x: 342, startPoint y: 46, endPoint x: 236, endPoint y: 48, distance: 106.1
click at [236, 48] on div "******** Type_ID : 151 Staff_ID : LJEWELL Schedule_Date : 7/22/2004 0:00 Done_D…" at bounding box center [465, 247] width 931 height 494
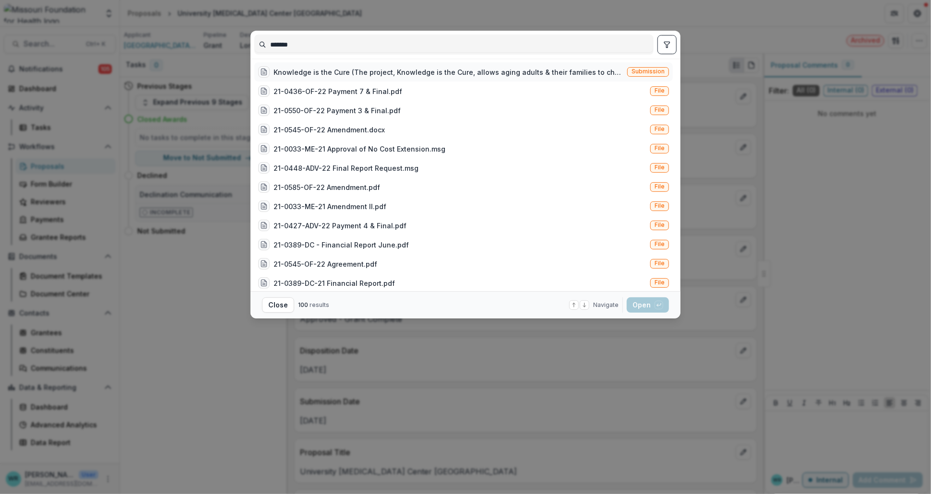
type input "*******"
click at [629, 73] on span "Submission" at bounding box center [648, 72] width 42 height 10
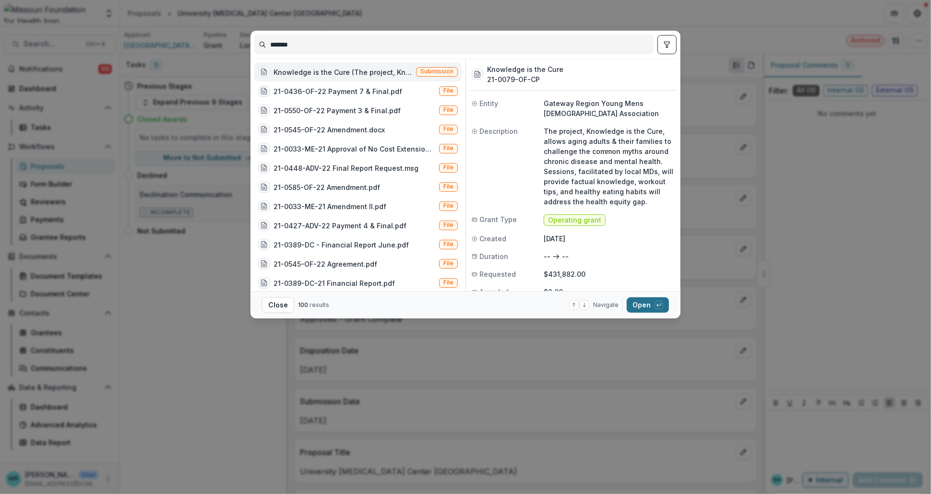
click at [645, 302] on button "Open with enter key" at bounding box center [648, 305] width 42 height 15
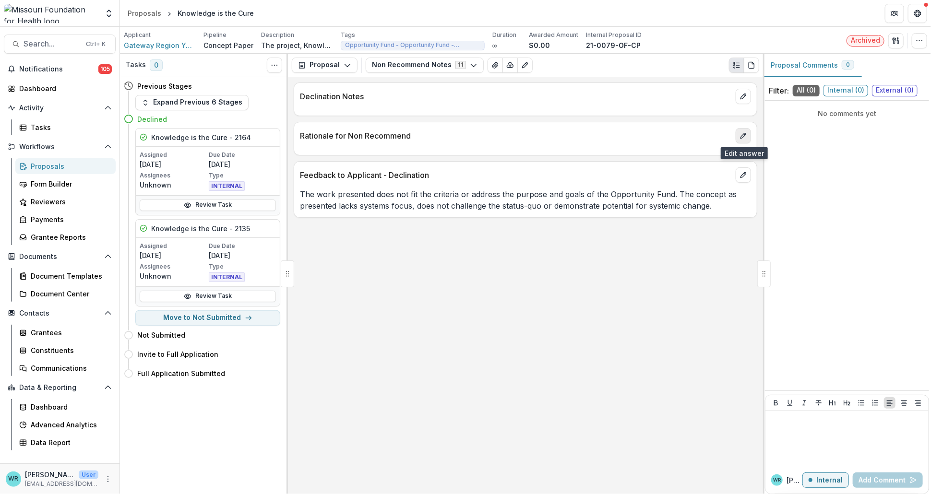
click at [750, 139] on button "edit" at bounding box center [743, 135] width 15 height 15
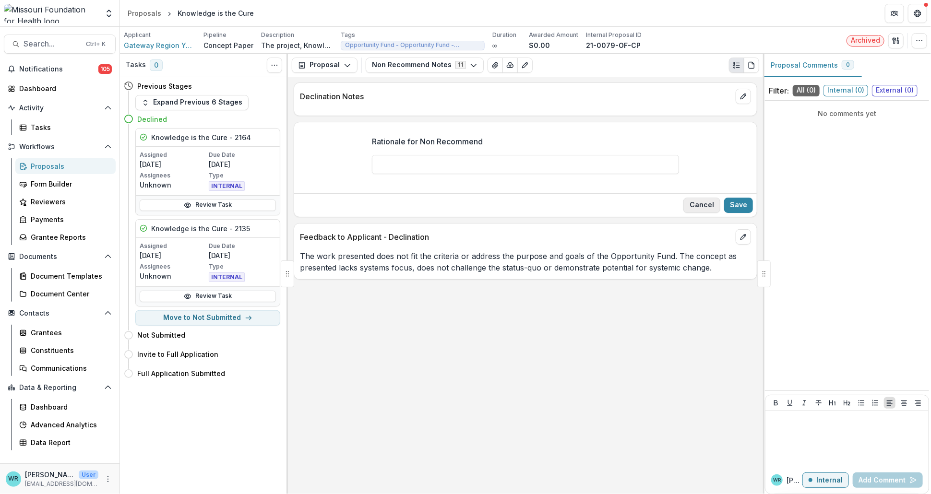
click at [699, 207] on button "Cancel" at bounding box center [701, 205] width 37 height 15
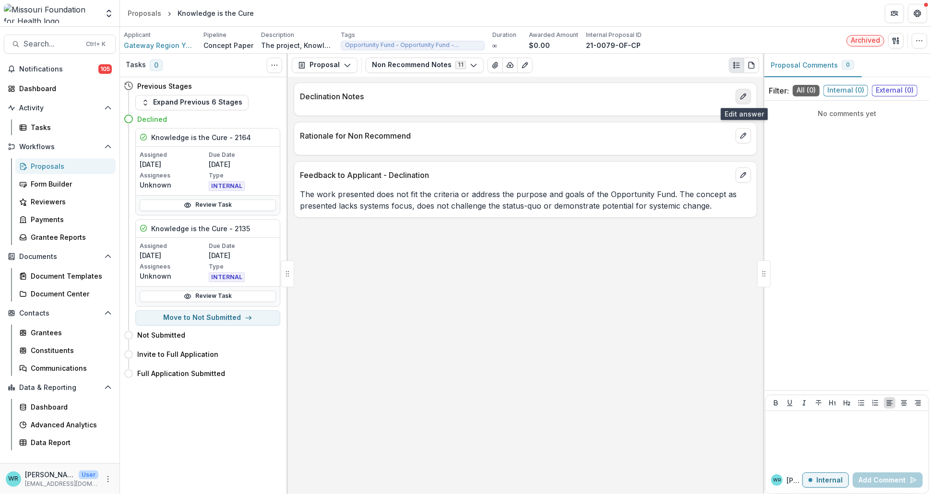
click at [746, 97] on icon "edit" at bounding box center [744, 97] width 8 height 8
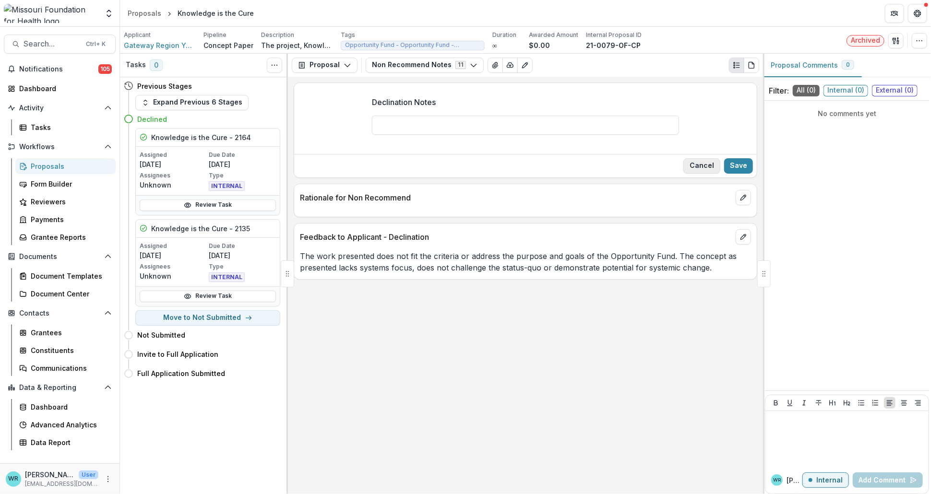
click at [703, 167] on button "Cancel" at bounding box center [701, 165] width 37 height 15
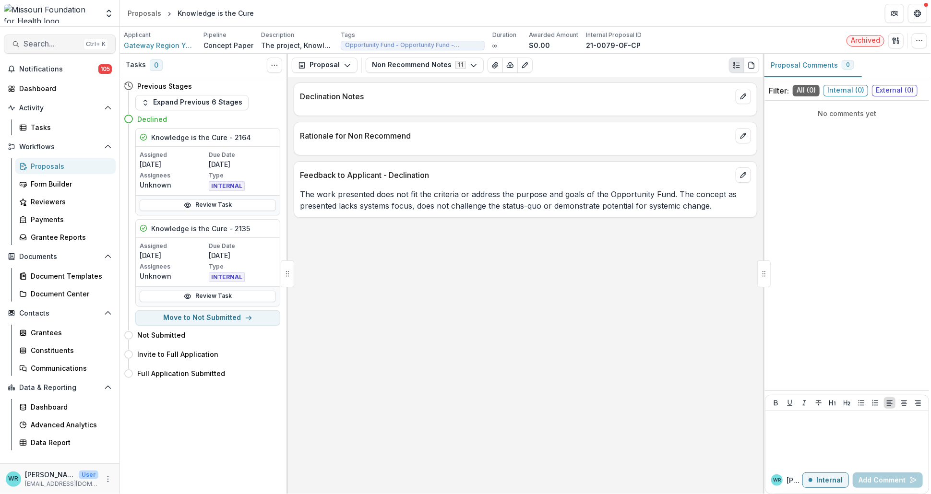
click at [37, 45] on span "Search..." at bounding box center [52, 43] width 57 height 9
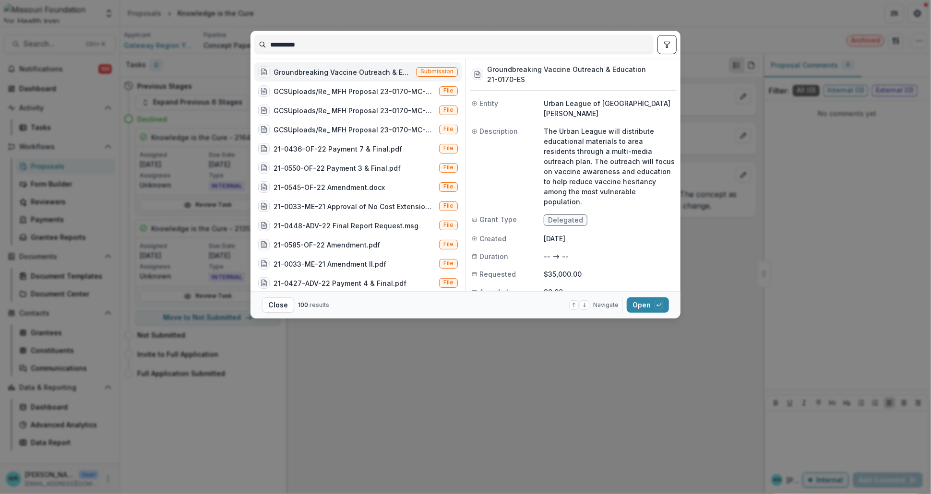
type input "**********"
click at [420, 70] on span "Submission" at bounding box center [436, 71] width 33 height 7
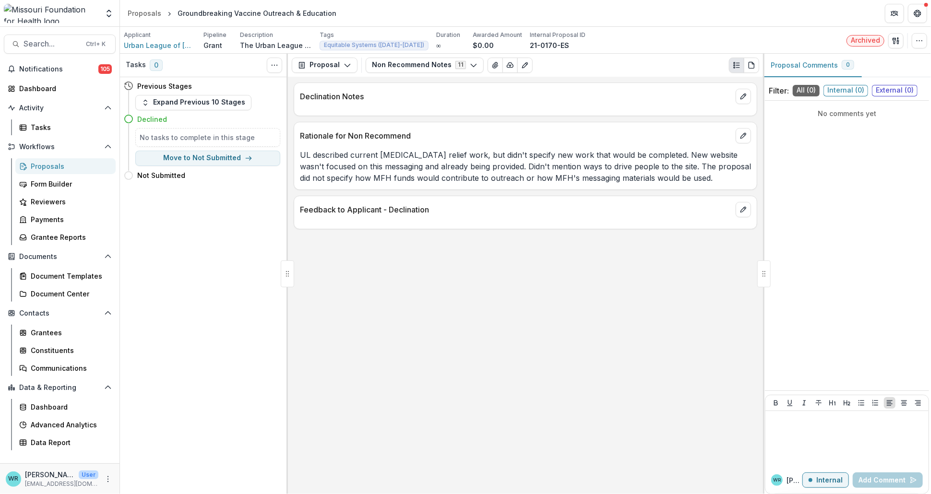
click at [751, 216] on div at bounding box center [743, 209] width 15 height 15
click at [55, 43] on span "Search..." at bounding box center [52, 43] width 57 height 9
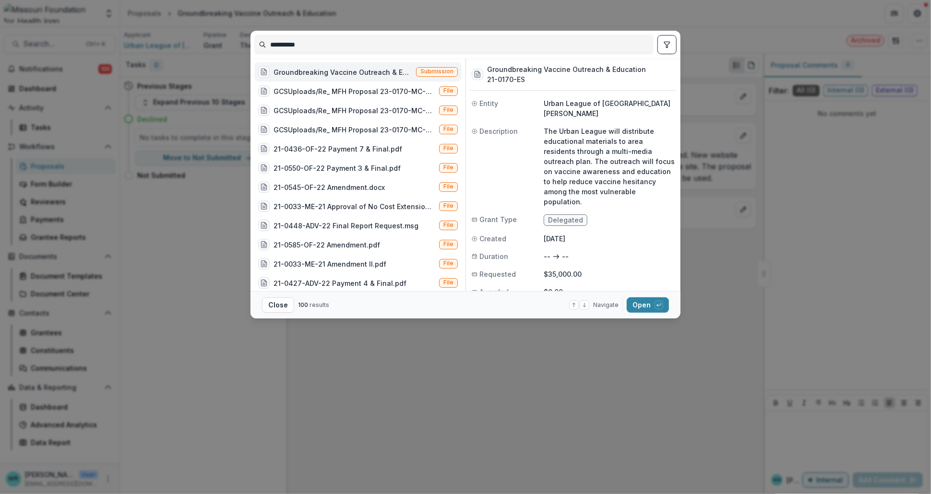
drag, startPoint x: 314, startPoint y: 42, endPoint x: 226, endPoint y: 43, distance: 88.3
click at [226, 43] on div "**********" at bounding box center [465, 247] width 931 height 494
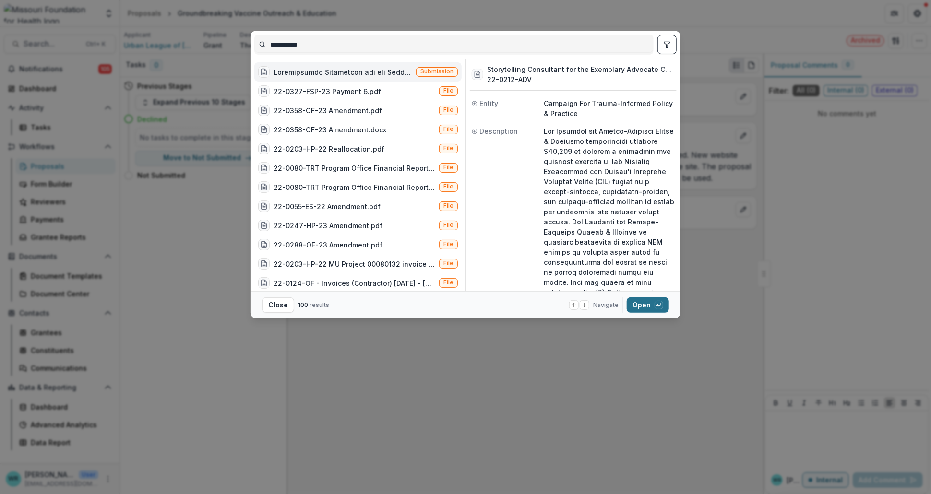
type input "**********"
click at [645, 306] on button "Open with enter key" at bounding box center [648, 305] width 42 height 15
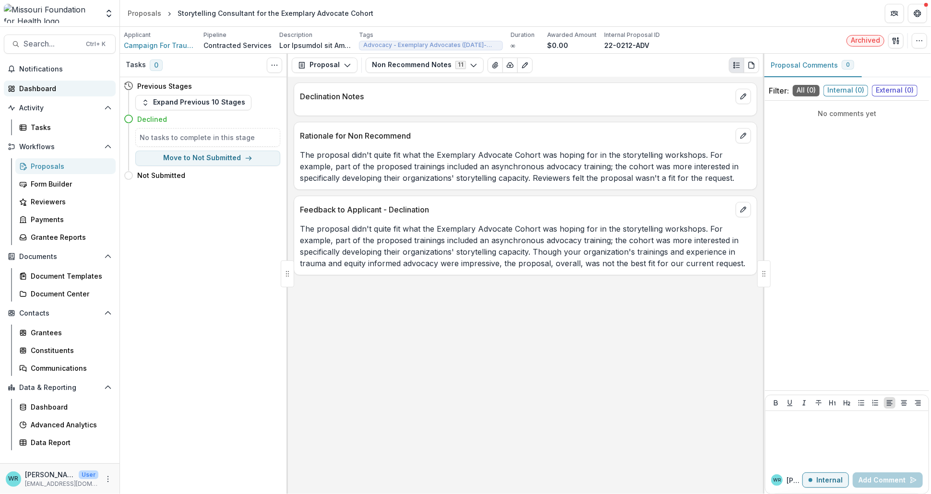
click at [41, 85] on div "Dashboard" at bounding box center [63, 89] width 89 height 10
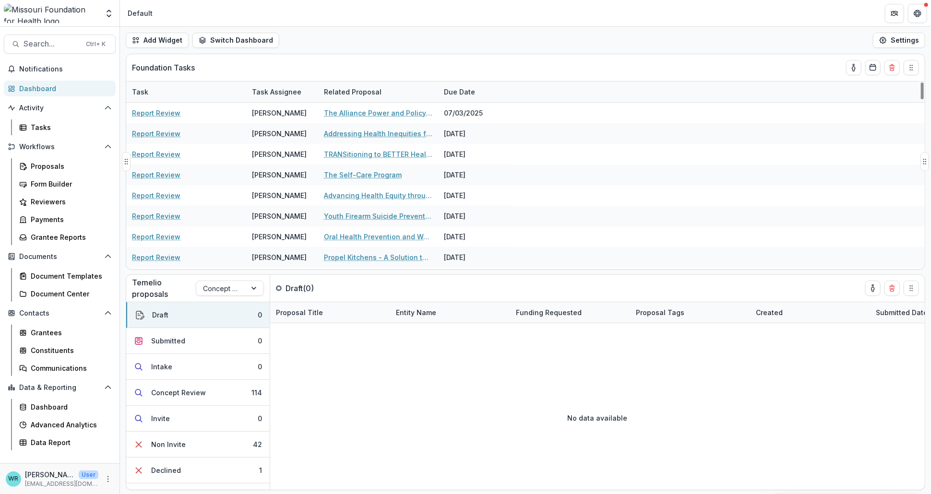
click at [141, 90] on div "Task" at bounding box center [140, 92] width 28 height 10
click at [142, 115] on input at bounding box center [185, 113] width 115 height 15
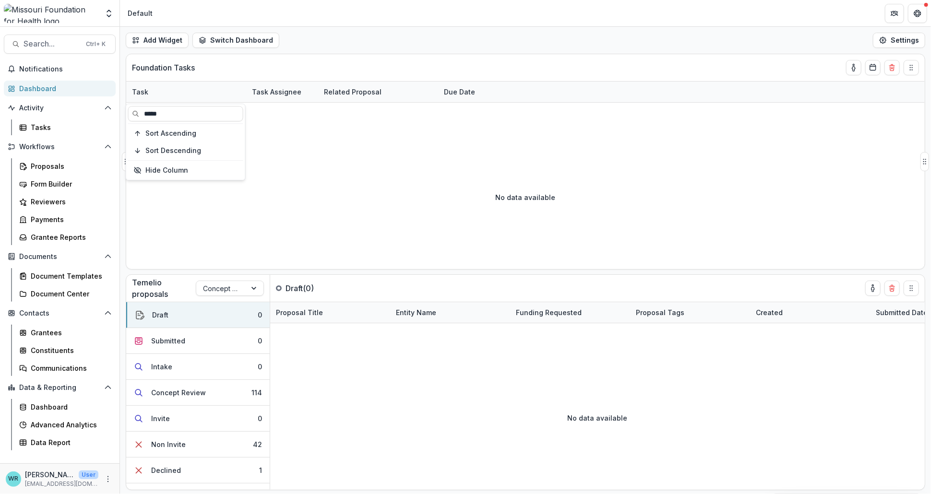
type input "*****"
click at [642, 60] on div "Foundation Tasks" at bounding box center [508, 67] width 753 height 27
click at [143, 91] on div "Task" at bounding box center [140, 92] width 28 height 10
drag, startPoint x: 187, startPoint y: 115, endPoint x: 120, endPoint y: 108, distance: 66.6
click at [120, 108] on body "Skip to content Aggregate Analysis Foundations MFH Workflow Sandbox Missouri Fo…" at bounding box center [465, 247] width 931 height 494
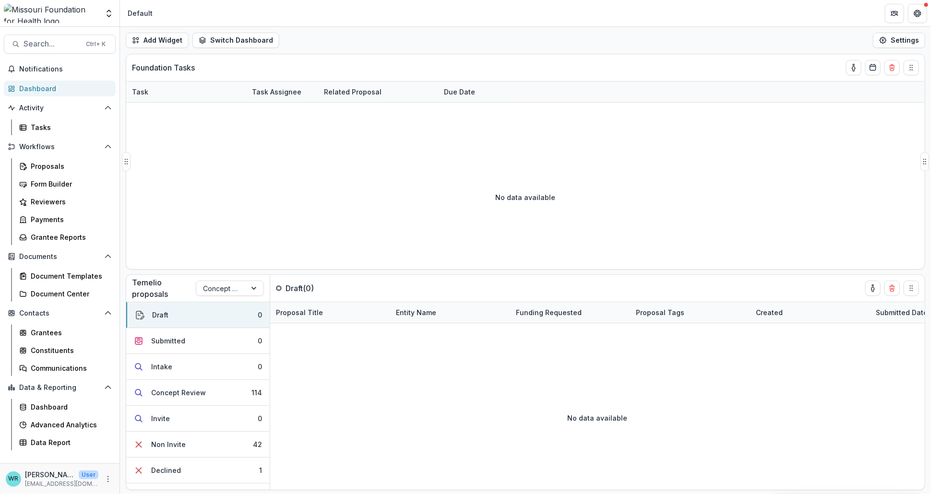
click at [148, 90] on div "Task" at bounding box center [140, 92] width 28 height 10
click at [166, 115] on input "*****" at bounding box center [185, 113] width 115 height 15
type input "*"
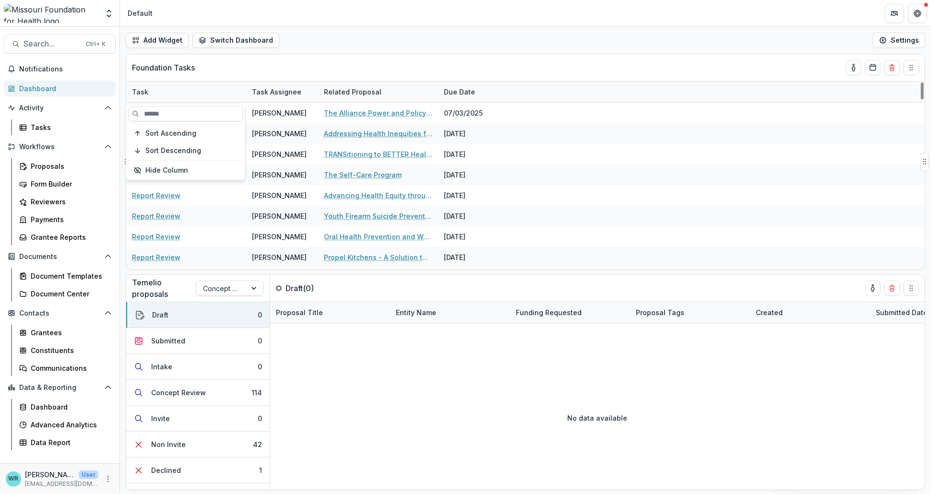
click at [679, 67] on div "Foundation Tasks" at bounding box center [508, 67] width 753 height 27
click at [271, 89] on div "Task Assignee" at bounding box center [276, 92] width 61 height 10
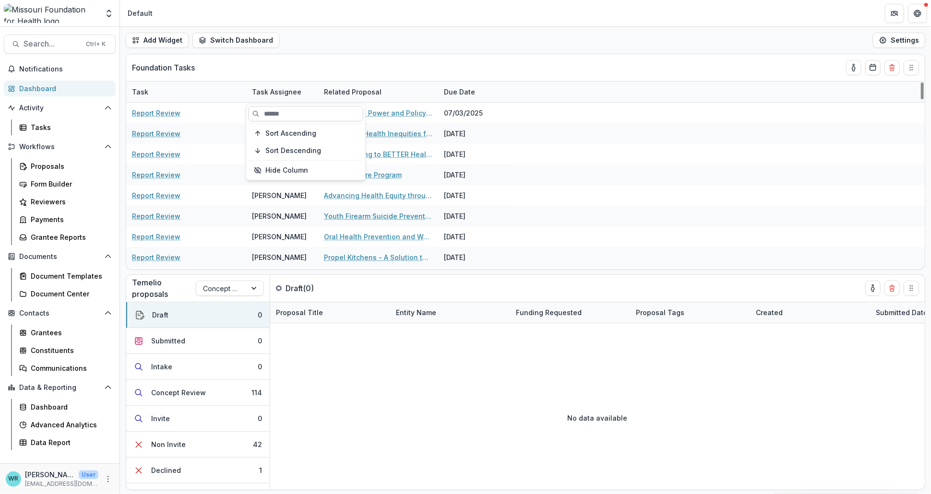
click at [337, 115] on input at bounding box center [305, 113] width 115 height 15
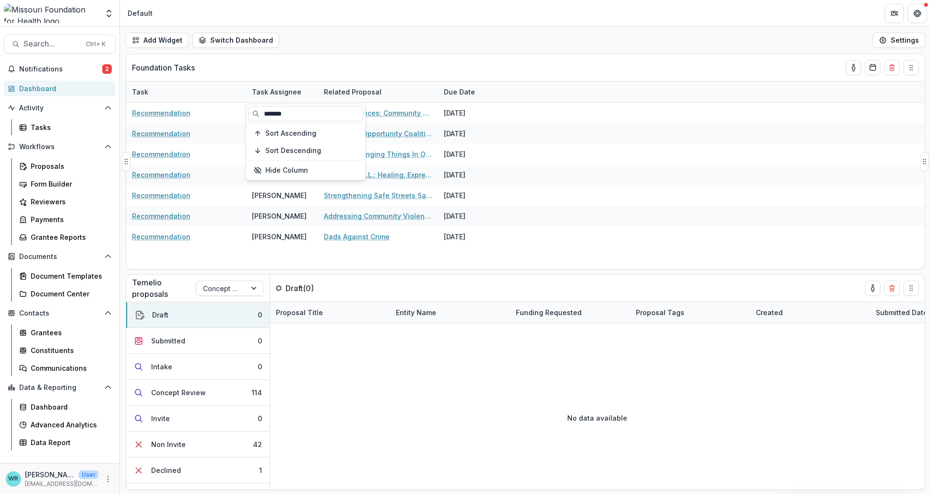
type input "*******"
click at [609, 59] on div "Foundation Tasks" at bounding box center [508, 67] width 753 height 27
